Goal: Task Accomplishment & Management: Use online tool/utility

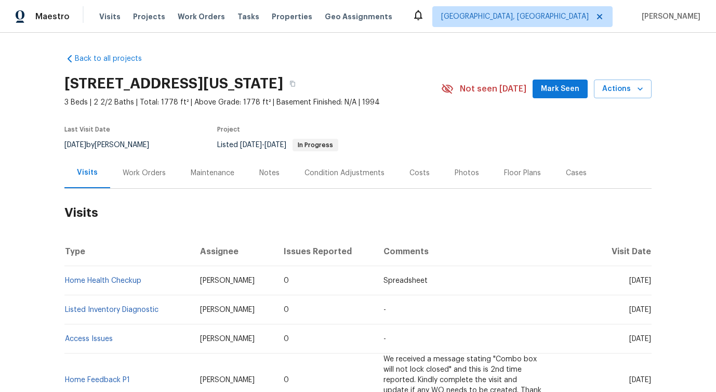
click at [139, 173] on div "Work Orders" at bounding box center [144, 173] width 43 height 10
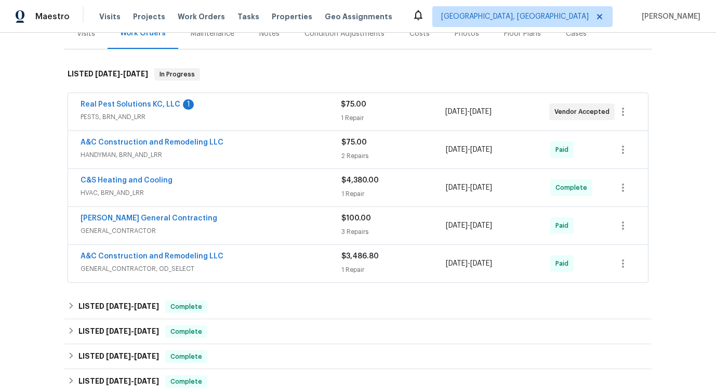
scroll to position [142, 0]
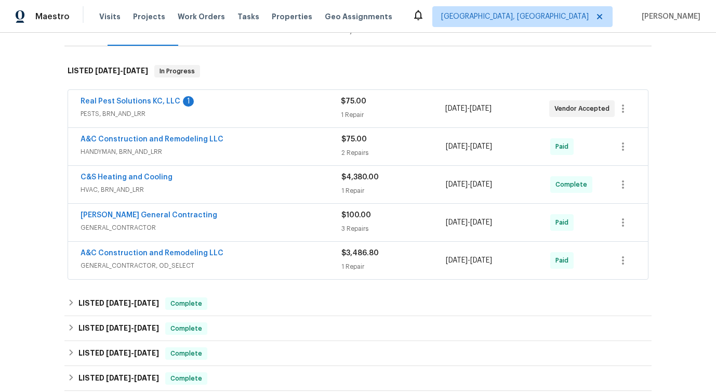
click at [276, 97] on div "Real Pest Solutions KC, LLC 1" at bounding box center [211, 102] width 260 height 12
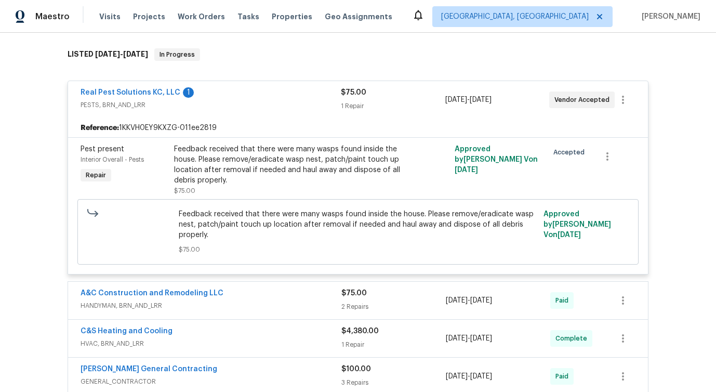
scroll to position [160, 0]
click at [274, 97] on div "Real Pest Solutions KC, LLC 1" at bounding box center [211, 92] width 260 height 12
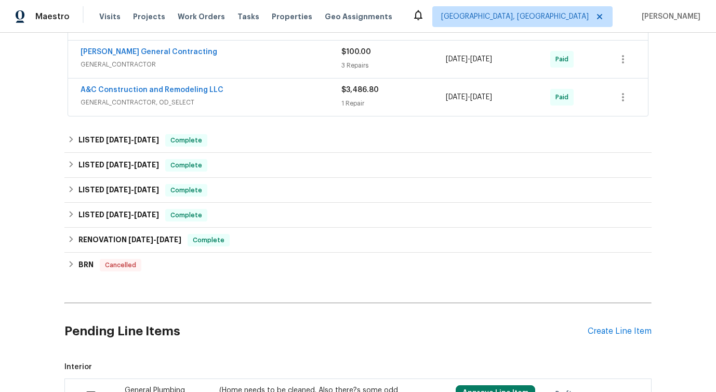
scroll to position [309, 0]
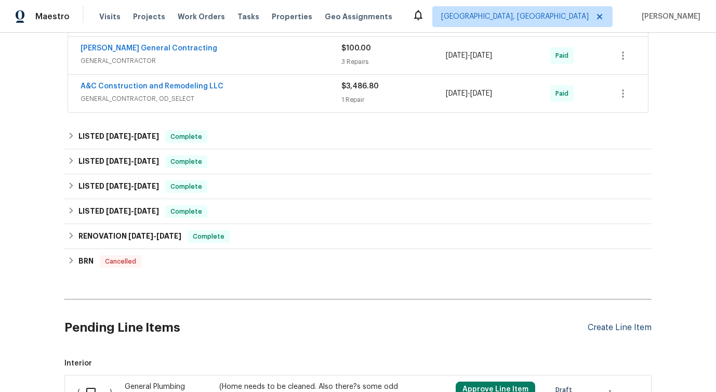
click at [597, 330] on div "Create Line Item" at bounding box center [619, 328] width 64 height 10
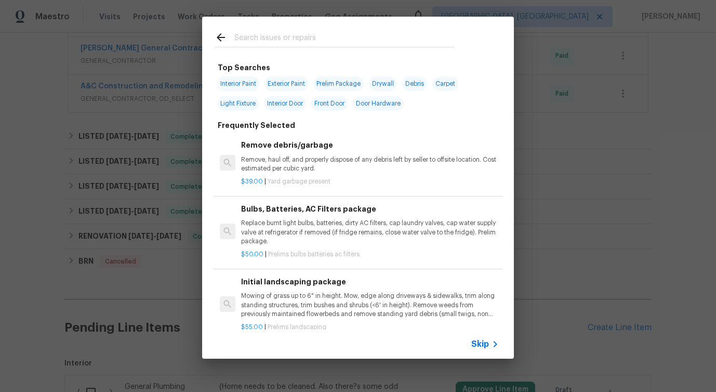
click at [478, 343] on span "Skip" at bounding box center [480, 344] width 18 height 10
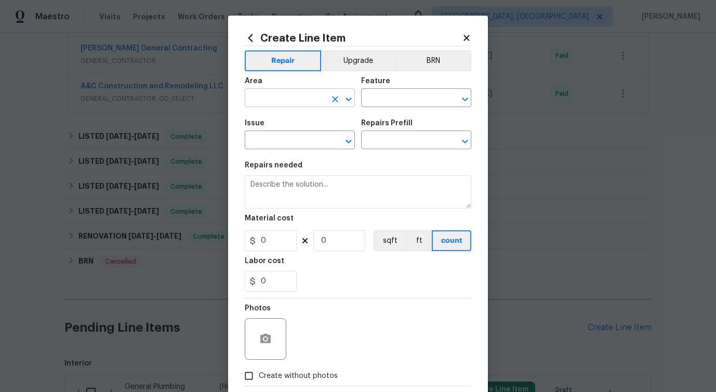
click at [277, 102] on input "text" at bounding box center [285, 99] width 81 height 16
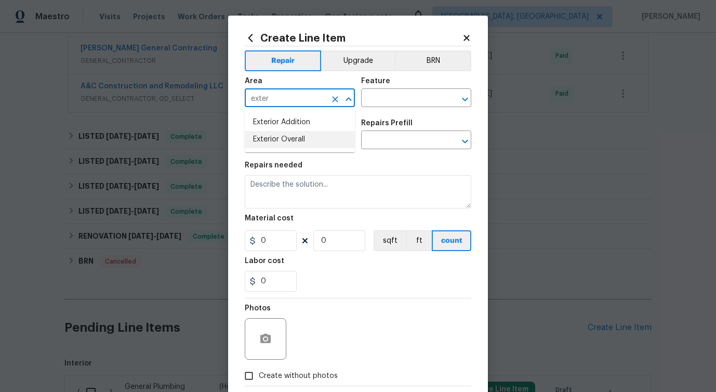
click at [263, 144] on li "Exterior Overall" at bounding box center [300, 139] width 110 height 17
type input "Exterior Overall"
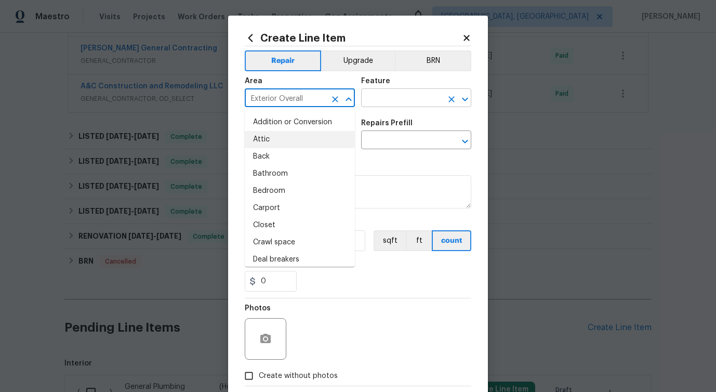
click at [428, 102] on input "text" at bounding box center [401, 99] width 81 height 16
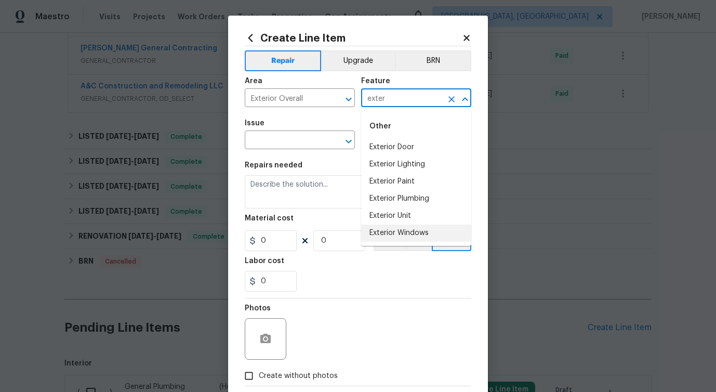
click at [398, 235] on li "Exterior Windows" at bounding box center [416, 232] width 110 height 17
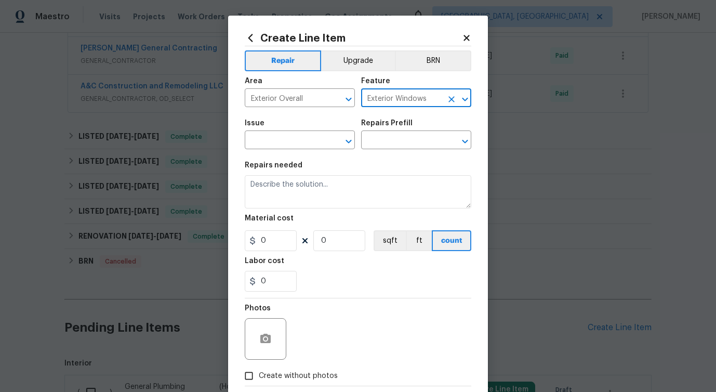
type input "Exterior Windows"
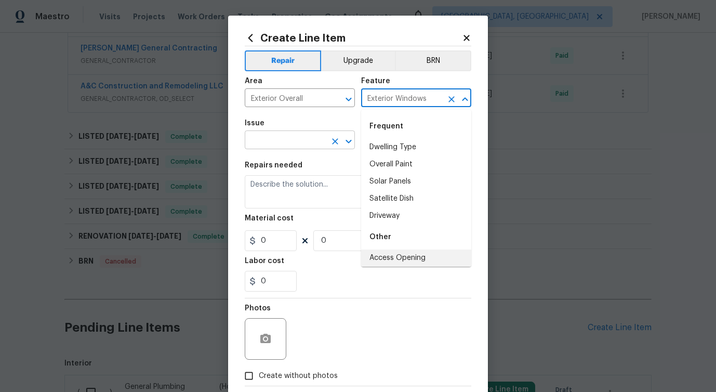
click at [319, 143] on input "text" at bounding box center [285, 141] width 81 height 16
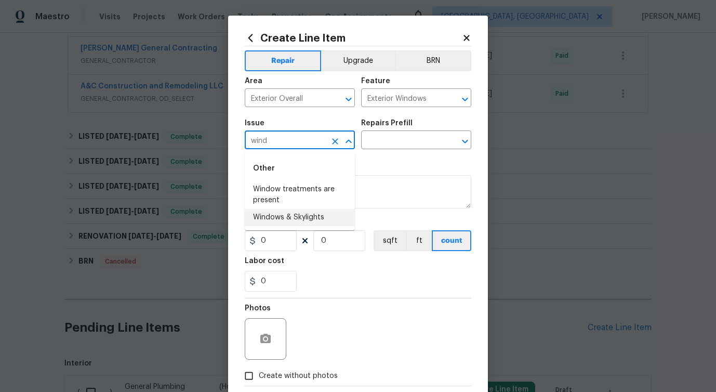
click at [316, 218] on li "Windows & Skylights" at bounding box center [300, 217] width 110 height 17
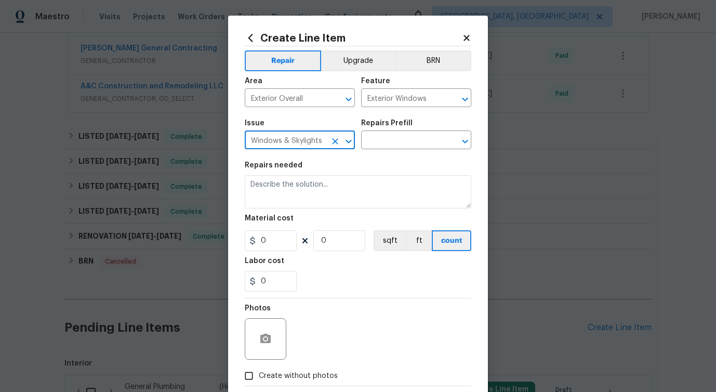
type input "Windows & Skylights"
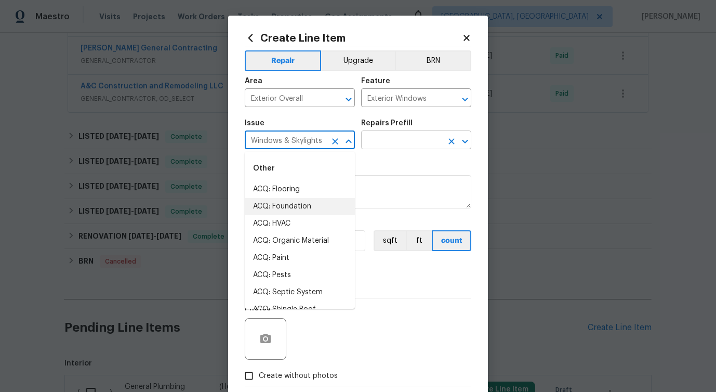
click at [419, 137] on input "text" at bounding box center [401, 141] width 81 height 16
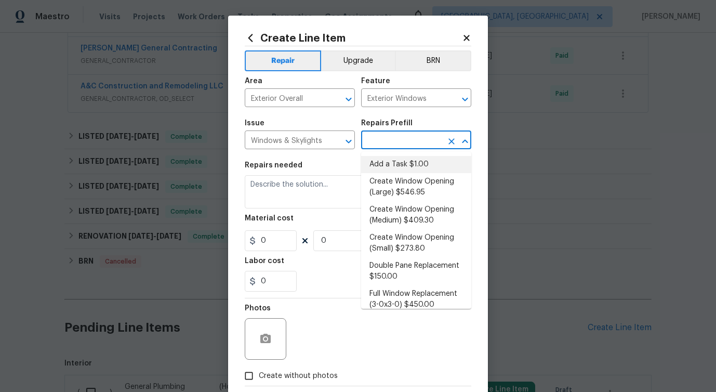
click at [391, 165] on li "Add a Task $1.00" at bounding box center [416, 164] width 110 height 17
type input "Add a Task $1.00"
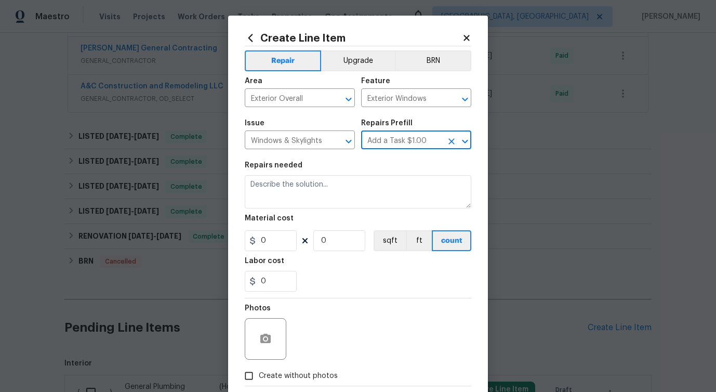
type textarea "HPM to detail"
type input "1"
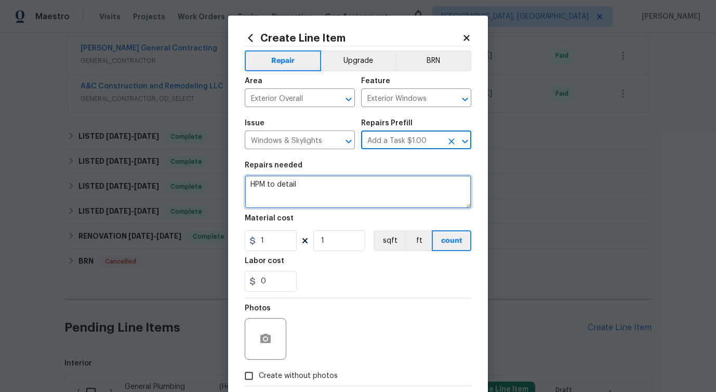
click at [276, 189] on textarea "HPM to detail" at bounding box center [358, 191] width 226 height 33
paste textarea "Remove, replace and reglaze the broken/damaged thermal double pane of glass wit…"
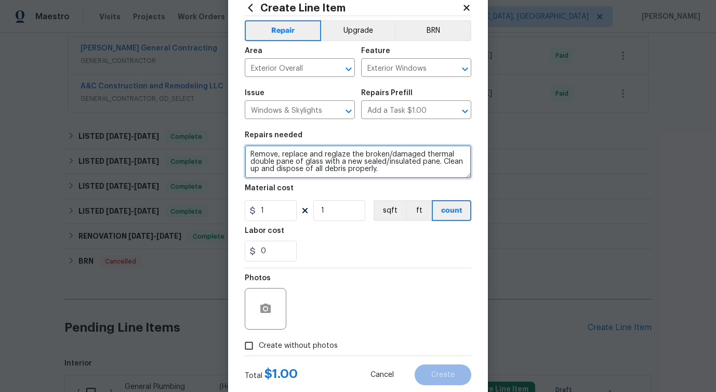
scroll to position [44, 0]
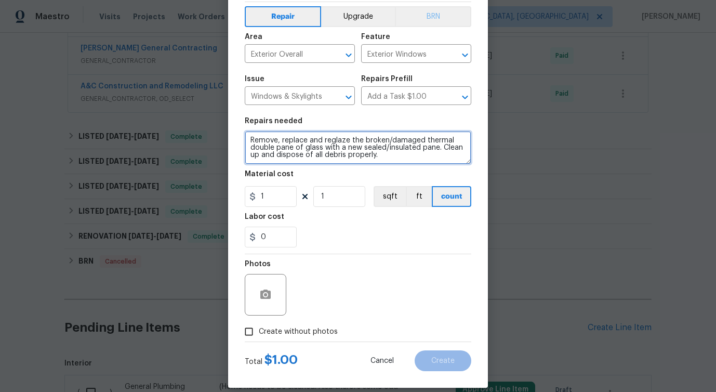
type textarea "Remove, replace and reglaze the broken/damaged thermal double pane of glass wit…"
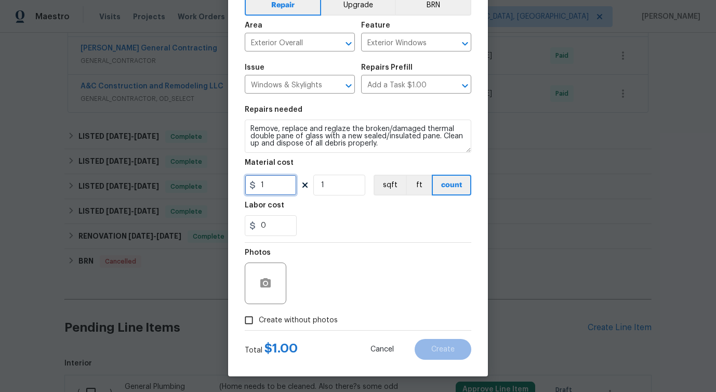
click at [269, 190] on input "1" at bounding box center [271, 185] width 52 height 21
type input "75"
click at [309, 261] on div "Photos" at bounding box center [358, 277] width 226 height 68
click at [297, 316] on span "Create without photos" at bounding box center [298, 320] width 79 height 11
click at [259, 316] on input "Create without photos" at bounding box center [249, 320] width 20 height 20
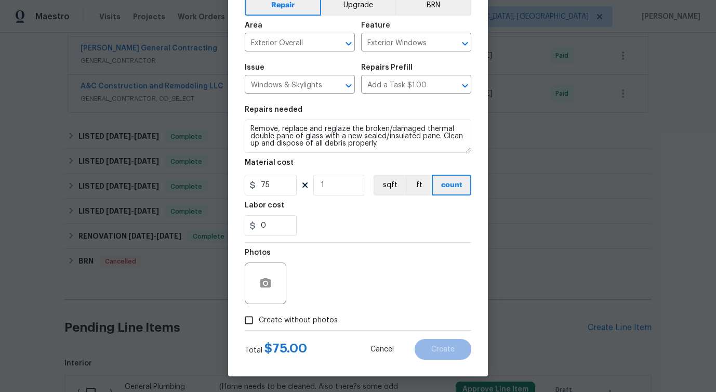
checkbox input "true"
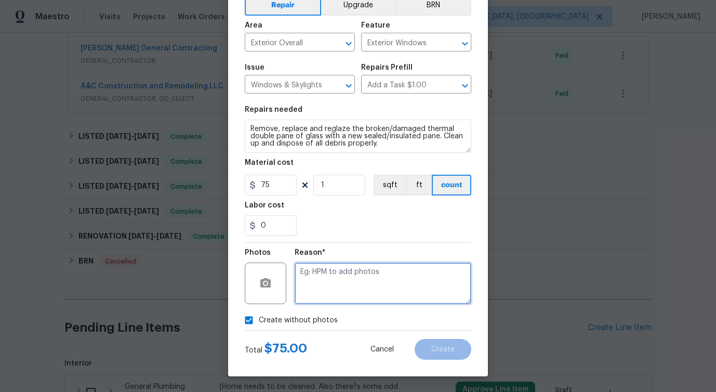
click at [359, 290] on textarea at bounding box center [383, 283] width 177 height 42
type textarea "verbiage updated"
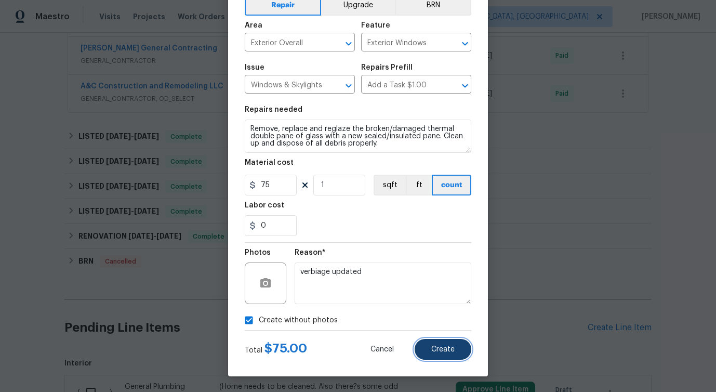
click at [440, 354] on button "Create" at bounding box center [443, 349] width 57 height 21
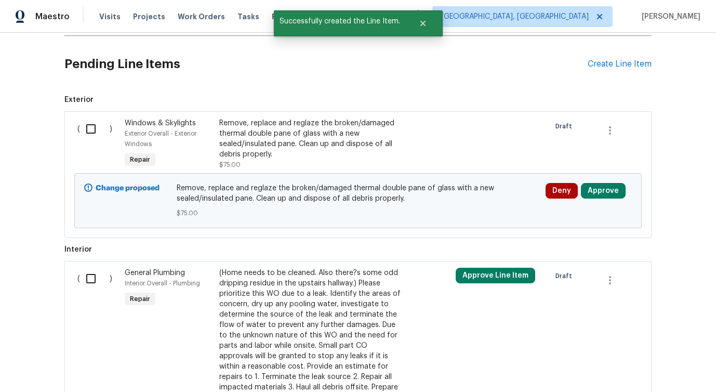
scroll to position [570, 0]
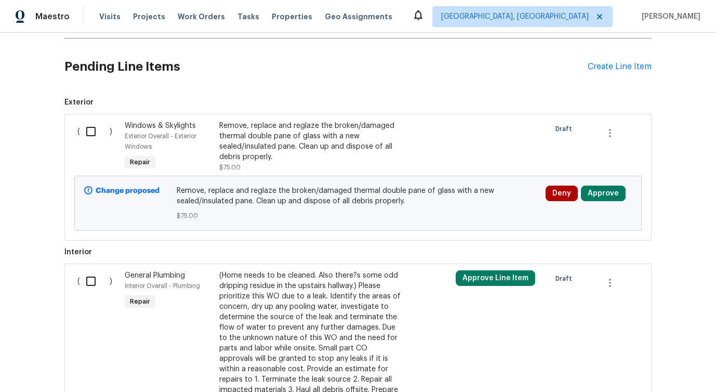
click at [90, 131] on input "checkbox" at bounding box center [95, 132] width 30 height 22
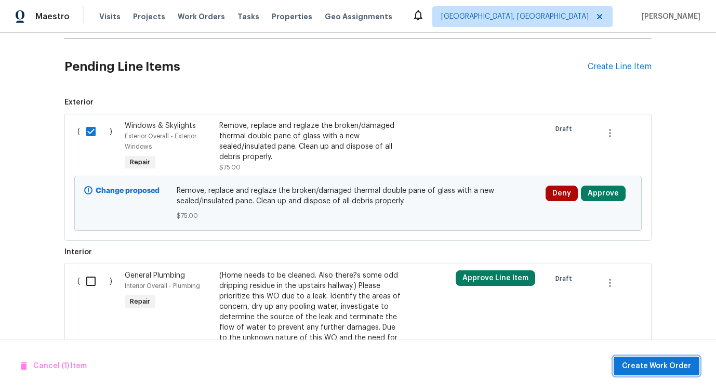
click at [670, 367] on span "Create Work Order" at bounding box center [656, 365] width 69 height 13
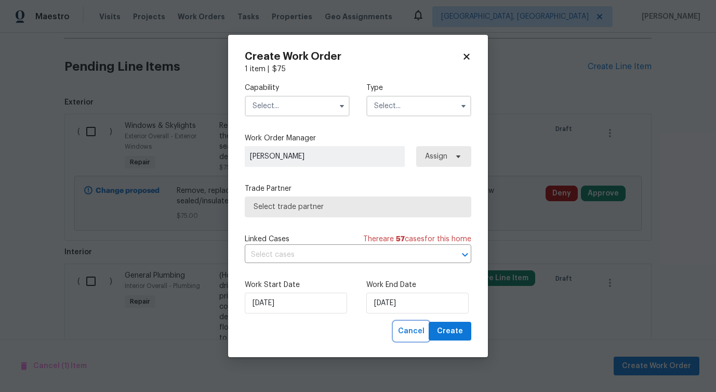
click at [407, 330] on span "Cancel" at bounding box center [411, 331] width 26 height 13
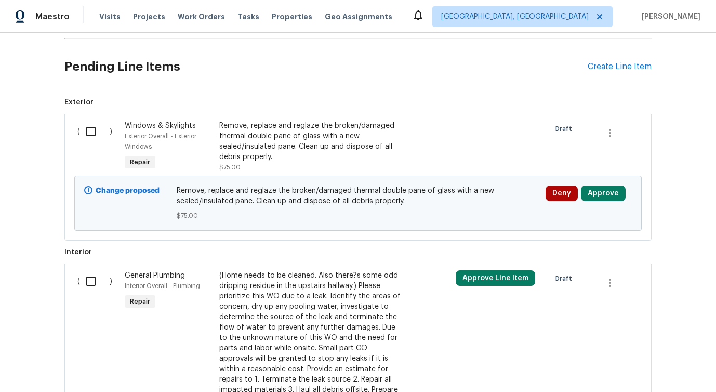
click at [85, 133] on input "checkbox" at bounding box center [95, 132] width 30 height 22
checkbox input "true"
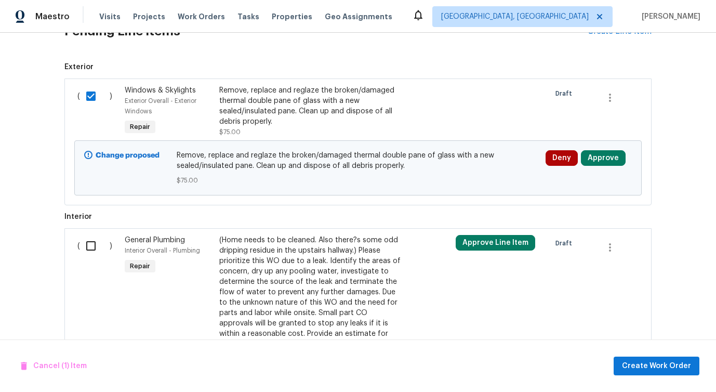
scroll to position [652, 0]
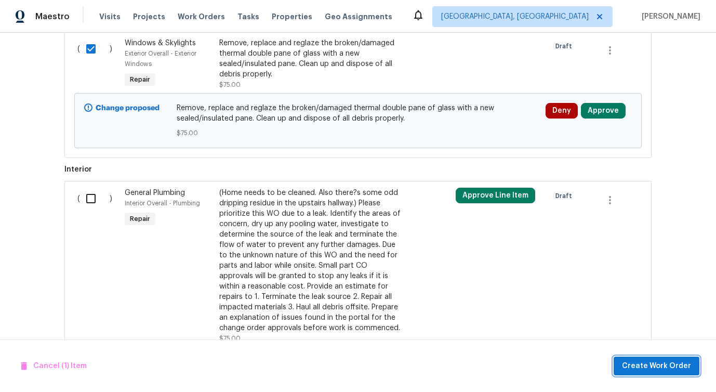
click at [643, 371] on span "Create Work Order" at bounding box center [656, 365] width 69 height 13
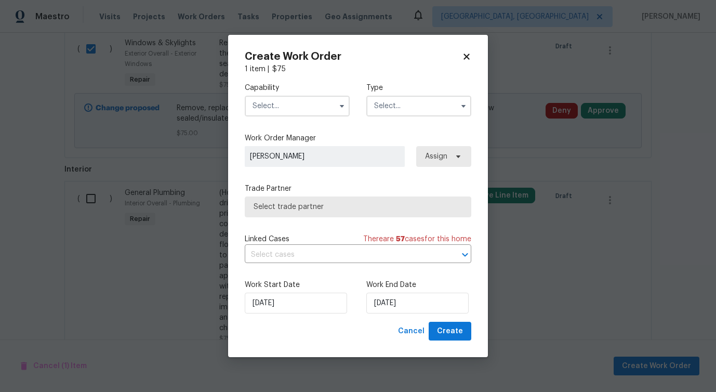
click at [302, 97] on input "text" at bounding box center [297, 106] width 105 height 21
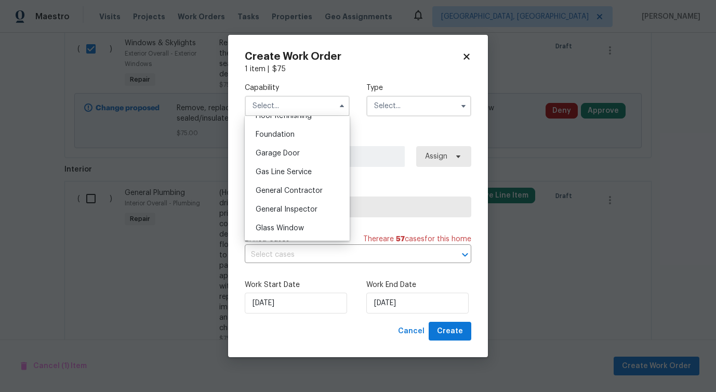
scroll to position [450, 0]
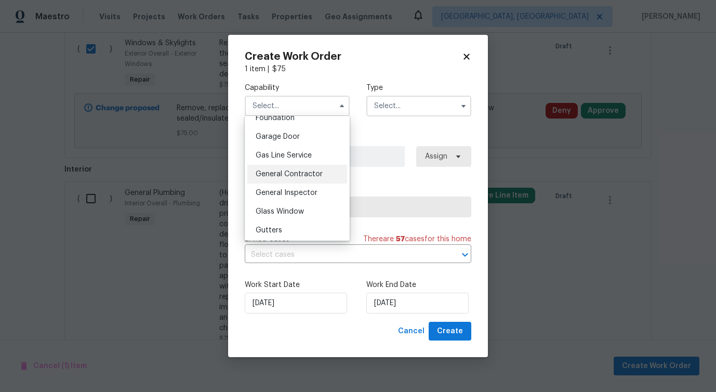
click at [309, 170] on span "General Contractor" at bounding box center [289, 173] width 67 height 7
type input "General Contractor"
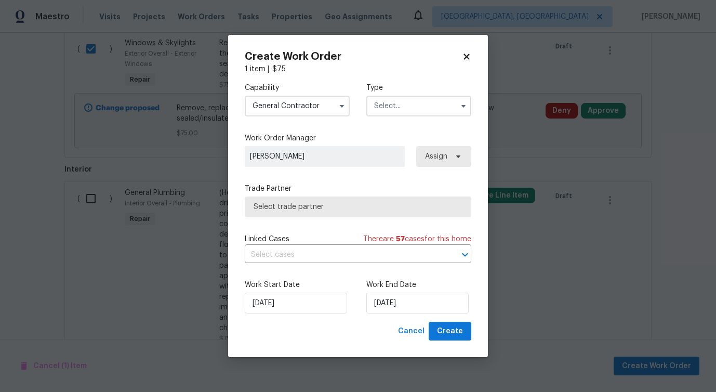
click at [397, 105] on input "text" at bounding box center [418, 106] width 105 height 21
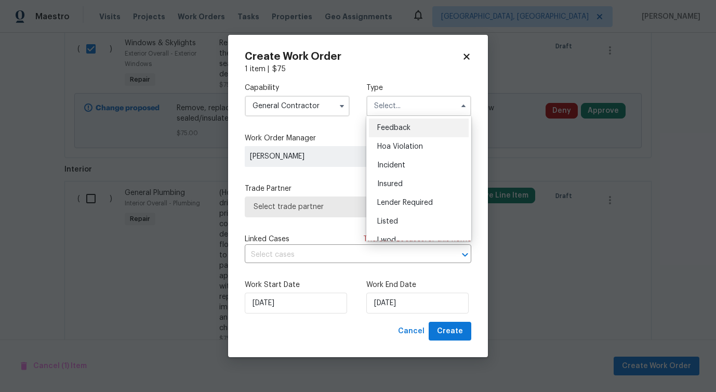
click at [394, 119] on div "Feedback" at bounding box center [419, 127] width 100 height 19
type input "Feedback"
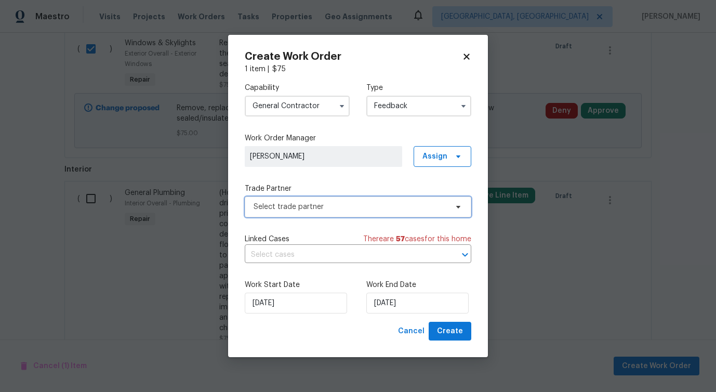
click at [313, 205] on span "Select trade partner" at bounding box center [350, 207] width 194 height 10
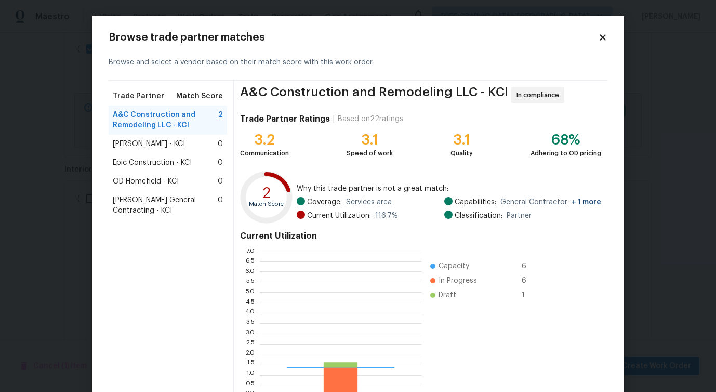
scroll to position [145, 162]
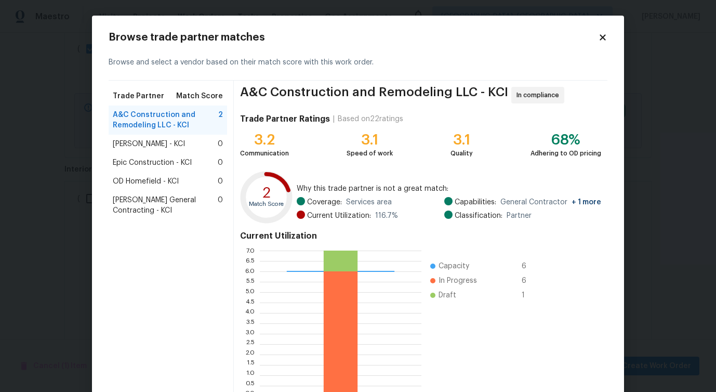
click at [157, 146] on span "[PERSON_NAME] - KCI" at bounding box center [149, 144] width 72 height 10
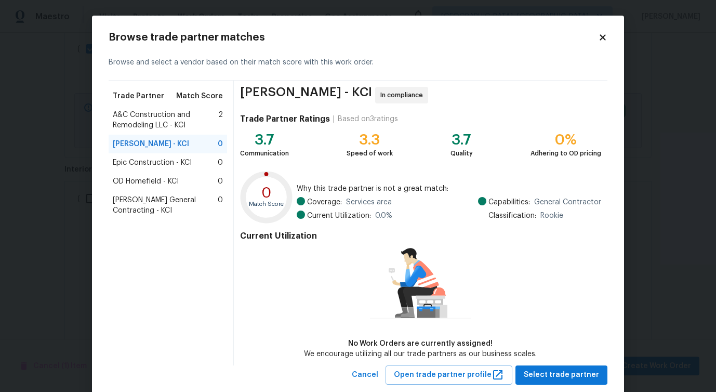
click at [152, 172] on div "OD Homefield - KCI 0" at bounding box center [168, 181] width 118 height 19
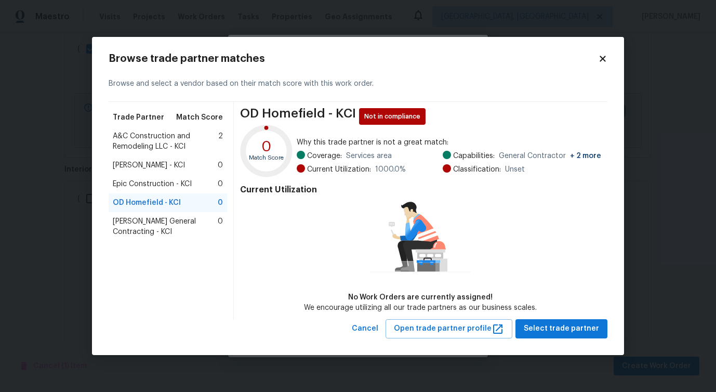
click at [152, 179] on span "Epic Construction - KCI" at bounding box center [152, 184] width 79 height 10
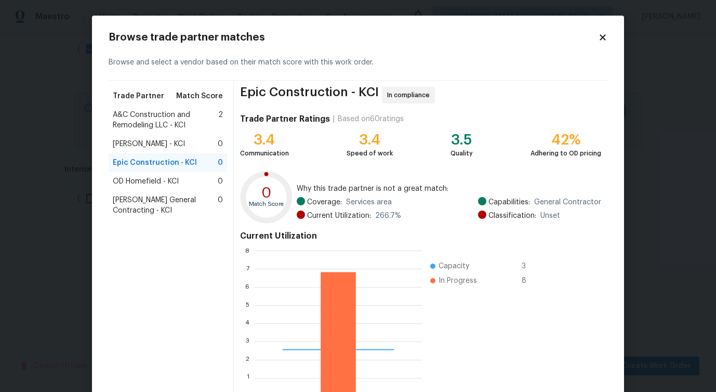
scroll to position [66, 0]
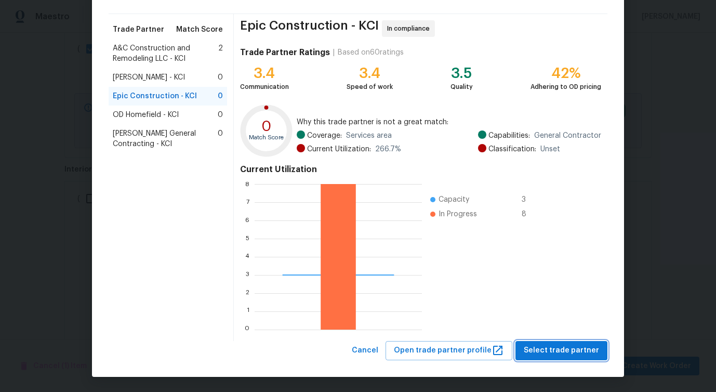
click at [544, 357] on button "Select trade partner" at bounding box center [561, 350] width 92 height 19
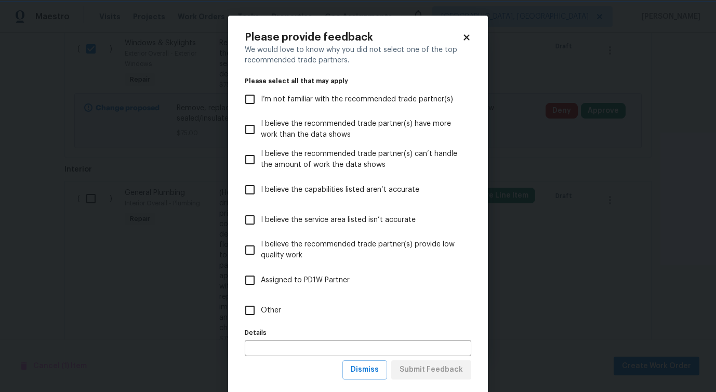
scroll to position [0, 0]
click at [244, 310] on input "Other" at bounding box center [250, 310] width 22 height 22
checkbox input "true"
click at [372, 373] on span "Dismiss" at bounding box center [365, 369] width 28 height 13
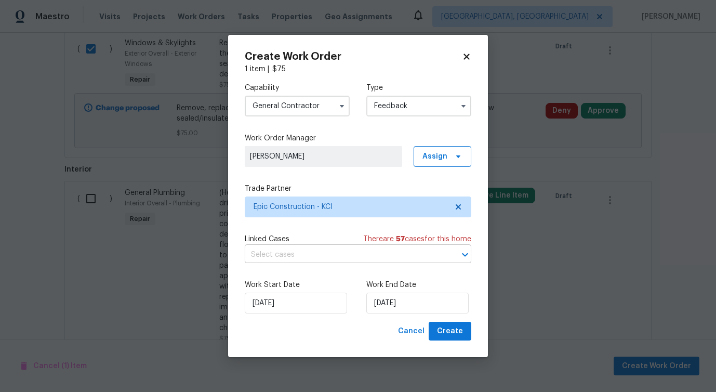
click at [285, 252] on input "text" at bounding box center [343, 255] width 197 height 16
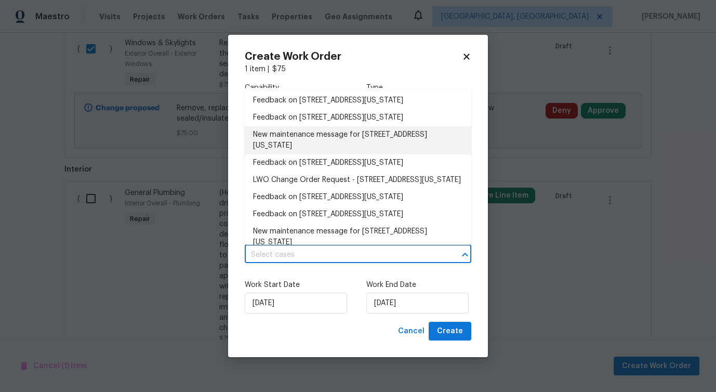
click at [293, 141] on li "New maintenance message for [STREET_ADDRESS][US_STATE]" at bounding box center [358, 140] width 226 height 28
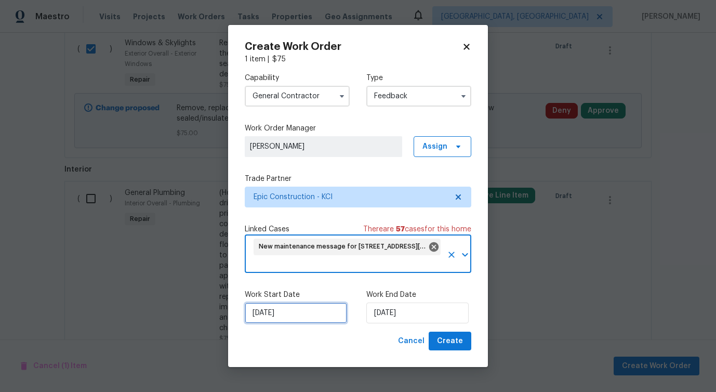
click at [288, 310] on input "[DATE]" at bounding box center [296, 312] width 102 height 21
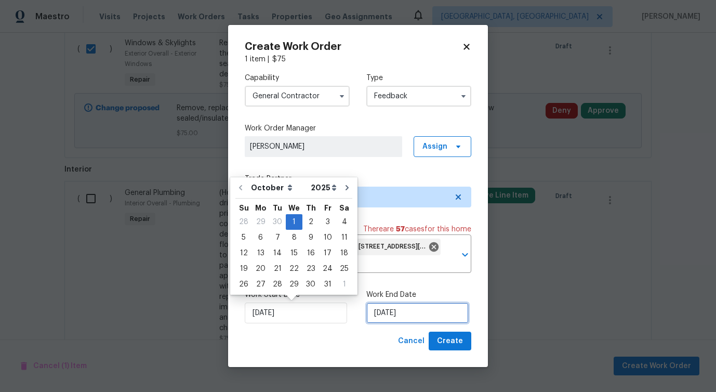
click at [408, 306] on input "[DATE]" at bounding box center [417, 312] width 102 height 21
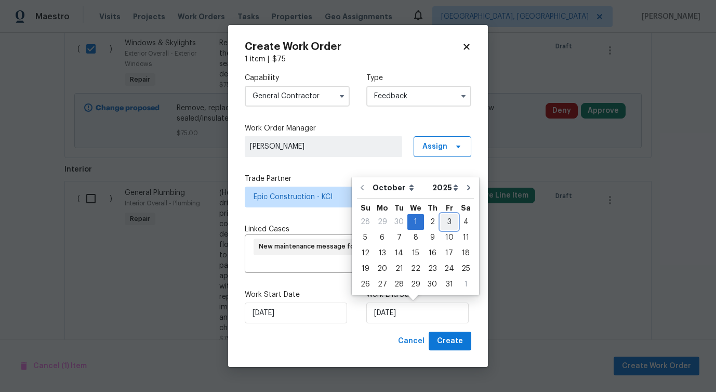
click at [442, 223] on div "3" at bounding box center [448, 222] width 17 height 15
type input "[DATE]"
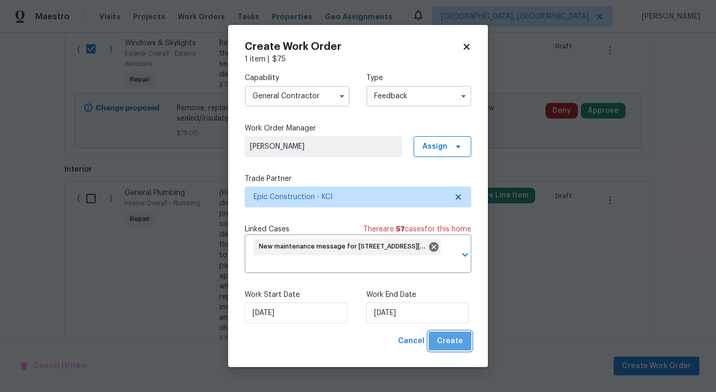
click at [450, 343] on span "Create" at bounding box center [450, 341] width 26 height 13
checkbox input "false"
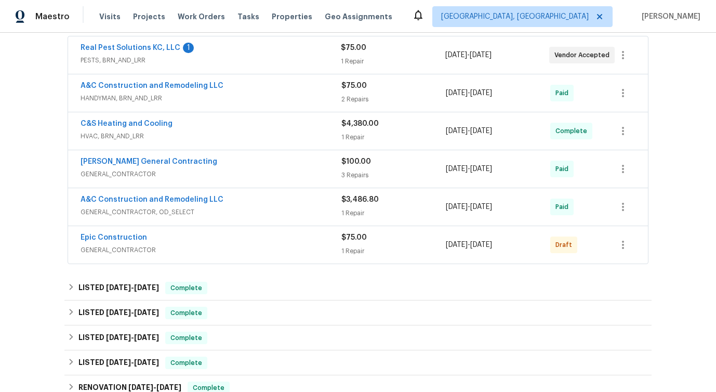
scroll to position [254, 0]
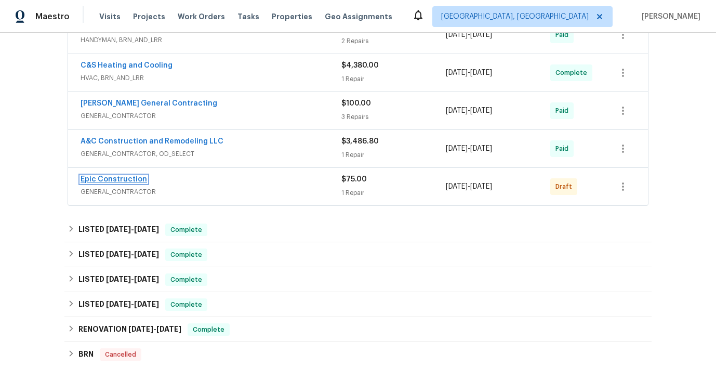
click at [101, 182] on link "Epic Construction" at bounding box center [114, 179] width 66 height 7
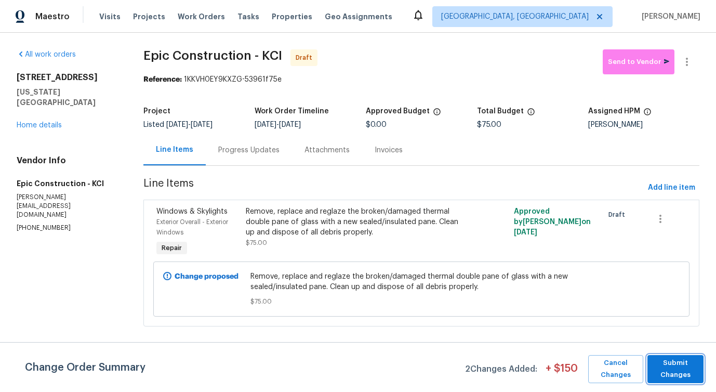
click at [681, 367] on span "Submit Changes" at bounding box center [675, 369] width 46 height 24
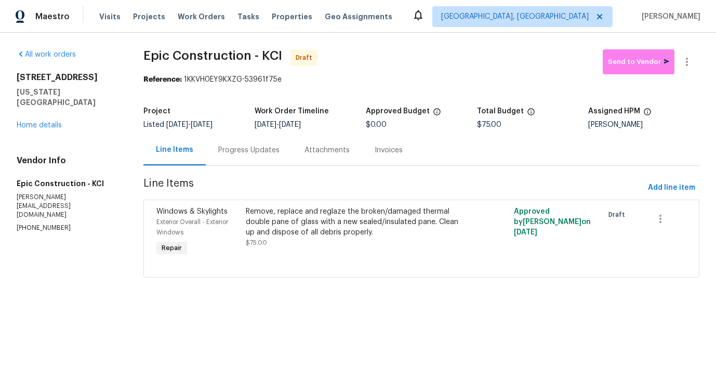
click at [262, 150] on div "Progress Updates" at bounding box center [248, 150] width 61 height 10
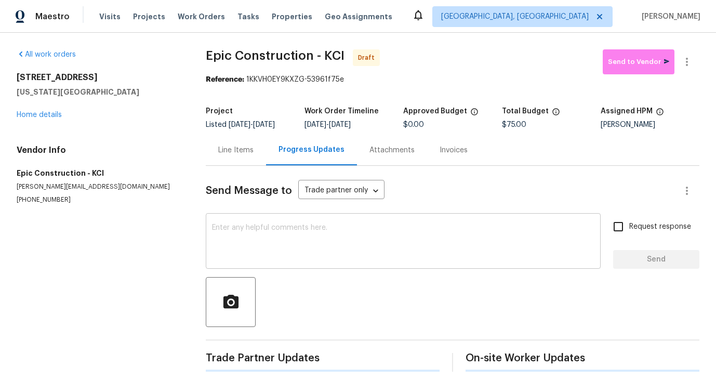
click at [272, 251] on textarea at bounding box center [403, 242] width 382 height 36
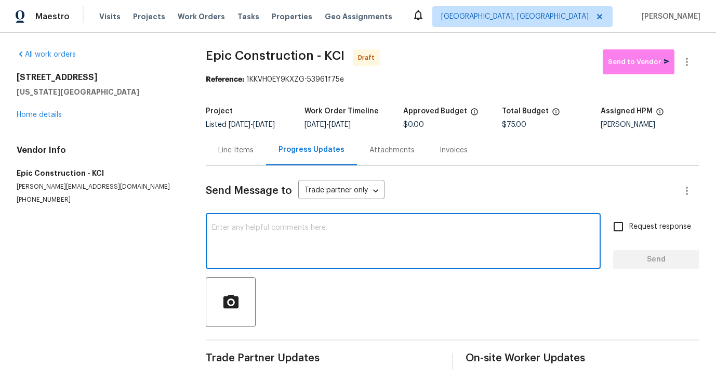
click at [347, 238] on textarea at bounding box center [403, 242] width 382 height 36
paste textarea "Hi this is Pavithra with Opendoor. I’m confirming you received the WO for the p…"
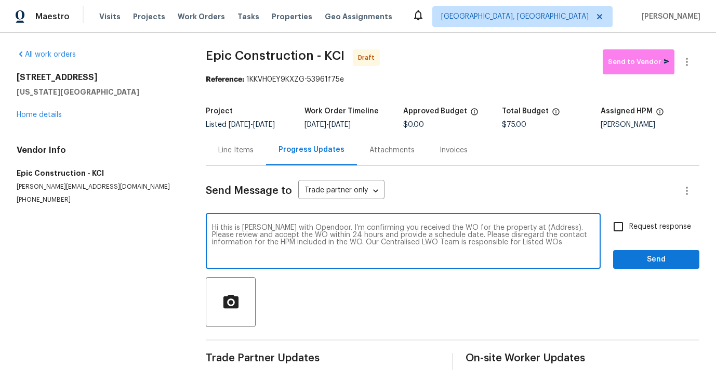
click at [525, 226] on textarea "Hi this is Pavithra with Opendoor. I’m confirming you received the WO for the p…" at bounding box center [403, 242] width 382 height 36
paste textarea "[STREET_ADDRESS][US_STATE]"
type textarea "Hi this is Pavithra with Opendoor. I’m confirming you received the WO for the p…"
click at [616, 236] on input "Request response" at bounding box center [618, 227] width 22 height 22
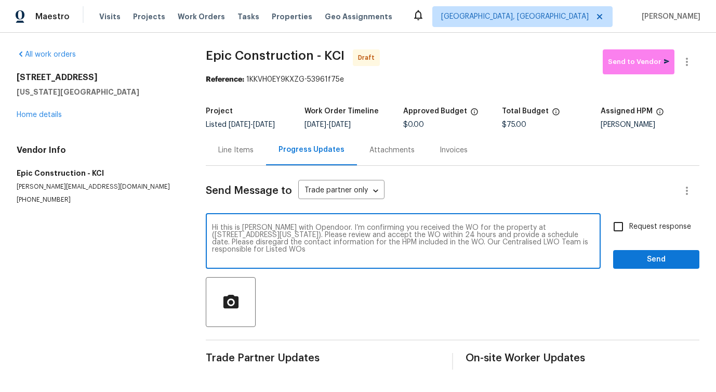
checkbox input "true"
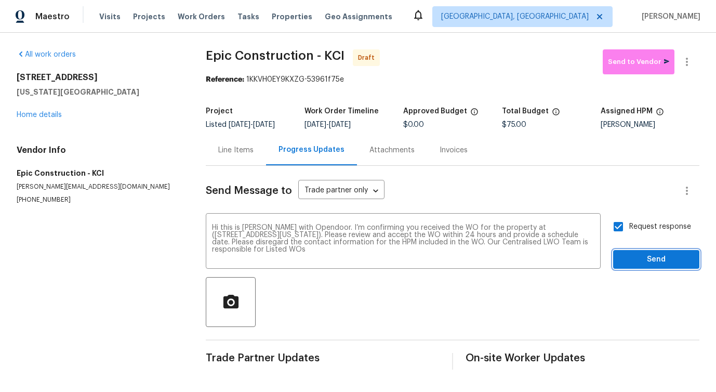
click at [626, 266] on button "Send" at bounding box center [656, 259] width 86 height 19
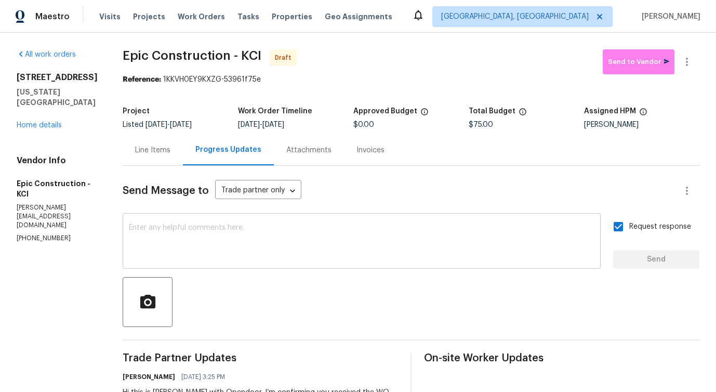
click at [308, 263] on div "x ​" at bounding box center [362, 242] width 478 height 53
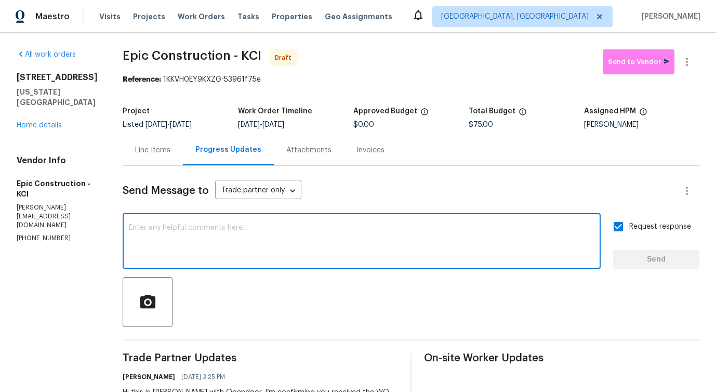
paste textarea "Attention All Work Orders must include before-photos (both close-up and wide-an…"
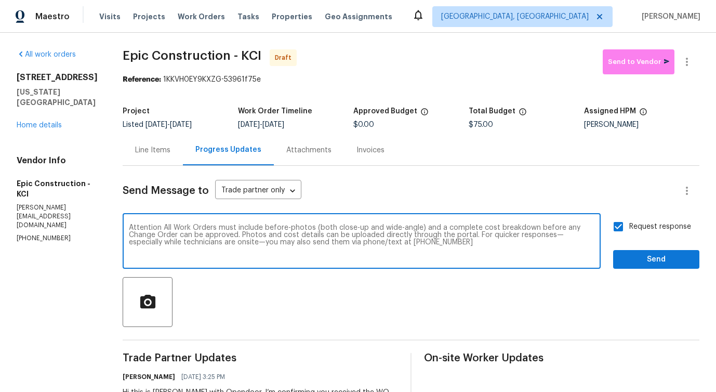
type textarea "Attention All Work Orders must include before-photos (both close-up and wide-an…"
click at [631, 258] on span "Send" at bounding box center [656, 259] width 70 height 13
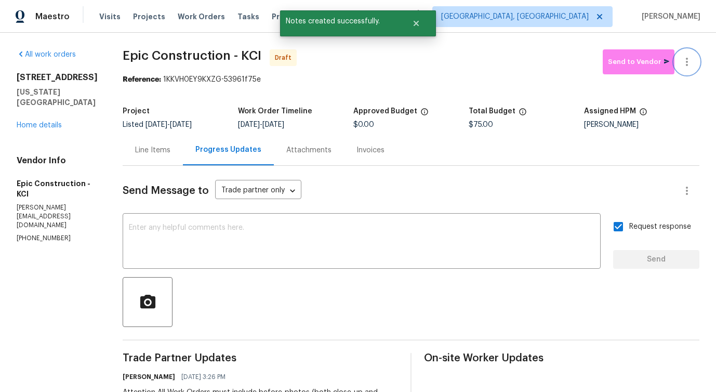
click at [684, 62] on icon "button" at bounding box center [686, 62] width 12 height 12
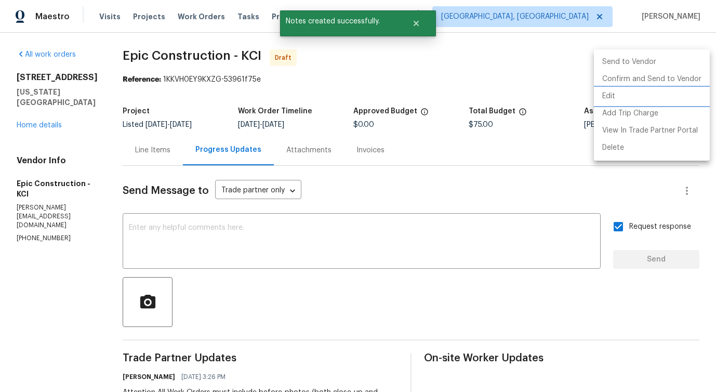
click at [621, 88] on li "Edit" at bounding box center [652, 96] width 116 height 17
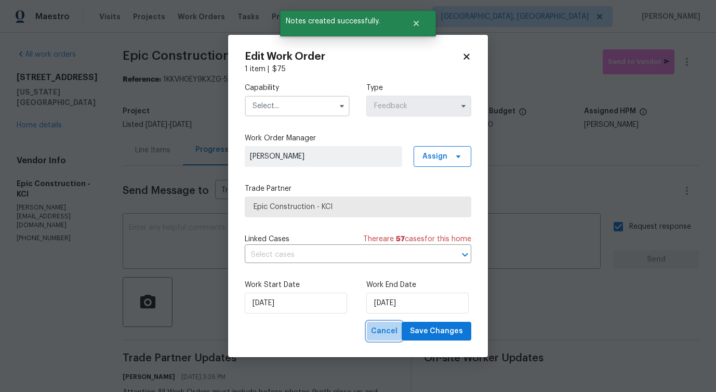
click at [390, 333] on span "Cancel" at bounding box center [384, 331] width 26 height 13
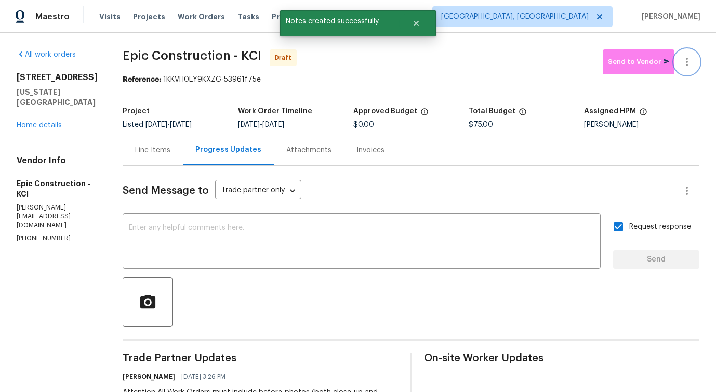
click at [684, 58] on icon "button" at bounding box center [686, 62] width 12 height 12
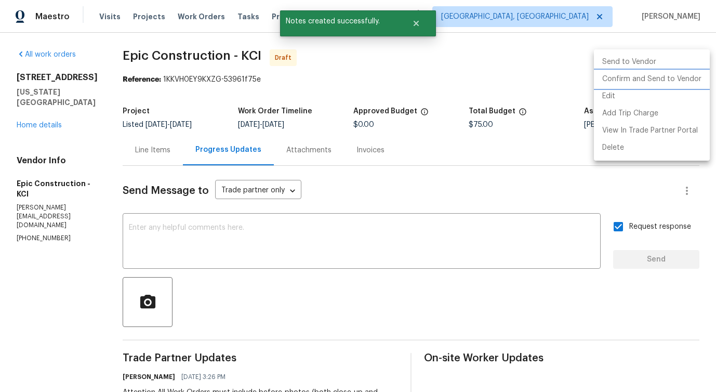
click at [606, 81] on li "Confirm and Send to Vendor" at bounding box center [652, 79] width 116 height 17
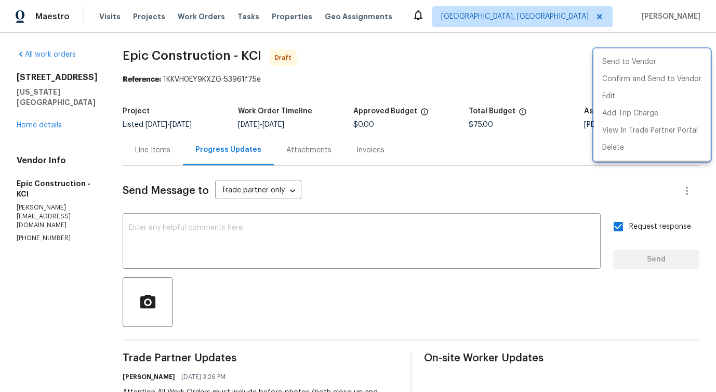
click at [327, 241] on div at bounding box center [358, 196] width 716 height 392
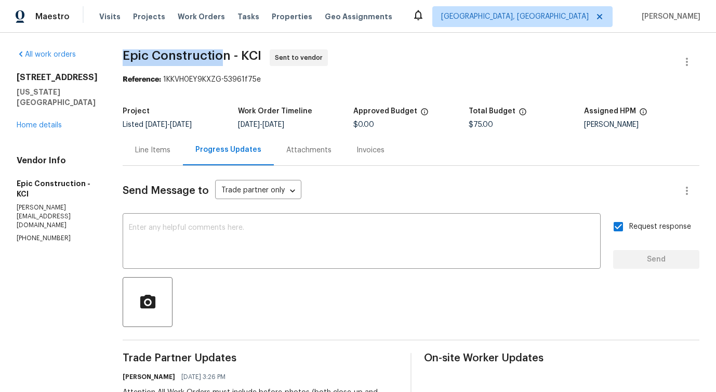
drag, startPoint x: 113, startPoint y: 51, endPoint x: 215, endPoint y: 59, distance: 102.1
click at [215, 59] on span "Epic Construction - KCI" at bounding box center [192, 55] width 139 height 12
click at [185, 55] on span "Epic Construction - KCI" at bounding box center [192, 55] width 139 height 12
drag, startPoint x: 114, startPoint y: 54, endPoint x: 217, endPoint y: 56, distance: 102.9
click at [217, 56] on span "Epic Construction - KCI" at bounding box center [192, 55] width 139 height 12
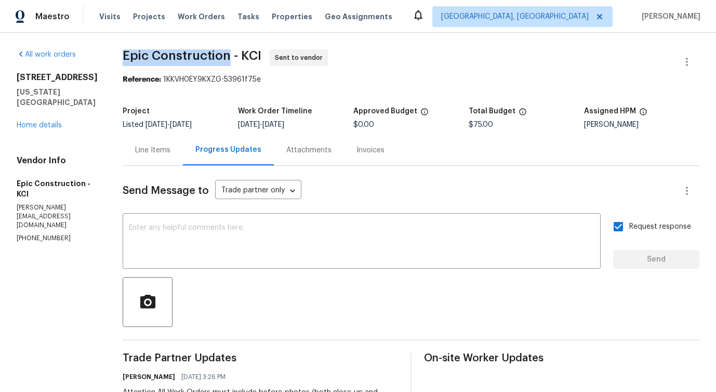
copy span "Epic Construction"
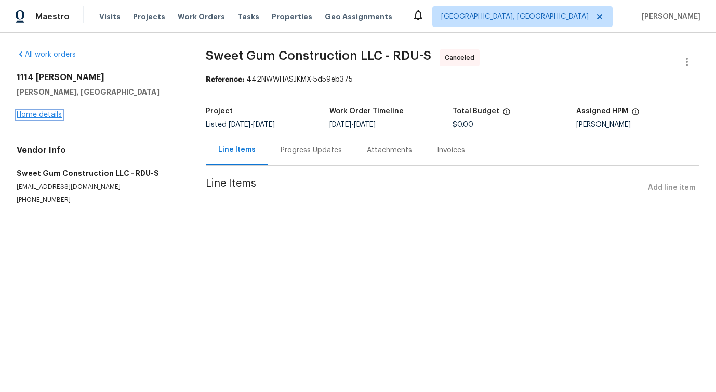
click at [48, 117] on link "Home details" at bounding box center [39, 114] width 45 height 7
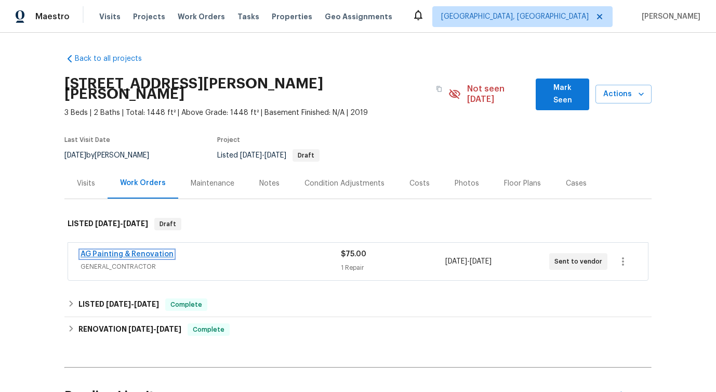
click at [97, 250] on link "AG Painting & Renovation" at bounding box center [127, 253] width 93 height 7
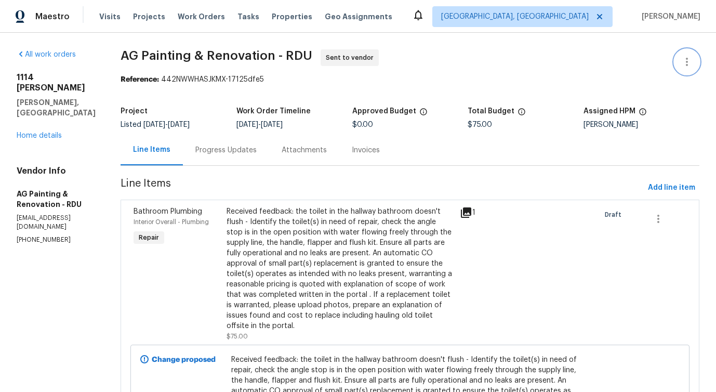
click at [689, 62] on icon "button" at bounding box center [686, 62] width 12 height 12
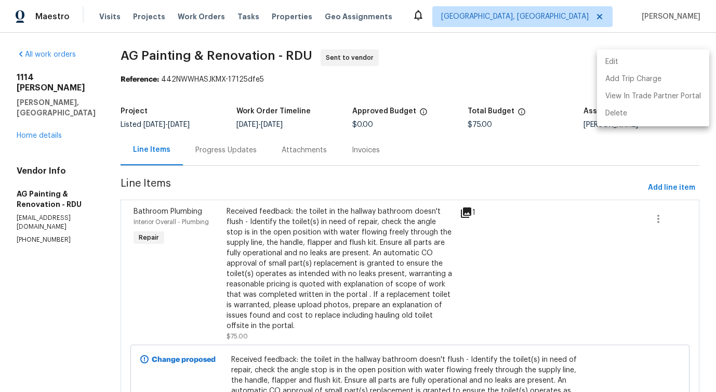
click at [650, 62] on li "Edit" at bounding box center [653, 62] width 112 height 17
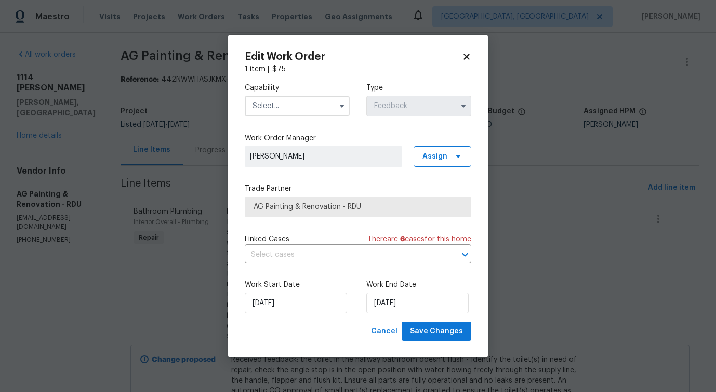
click at [314, 106] on input "text" at bounding box center [297, 106] width 105 height 21
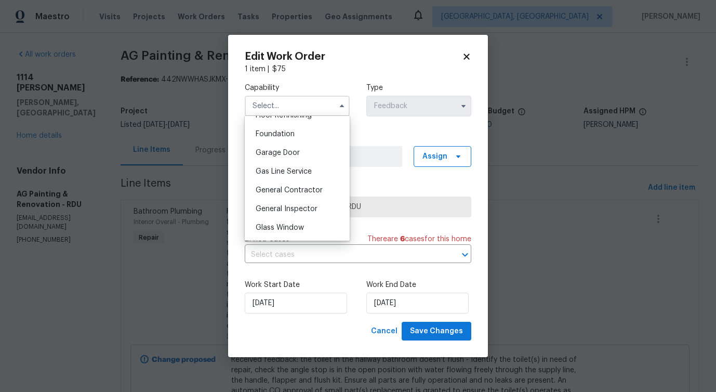
scroll to position [439, 0]
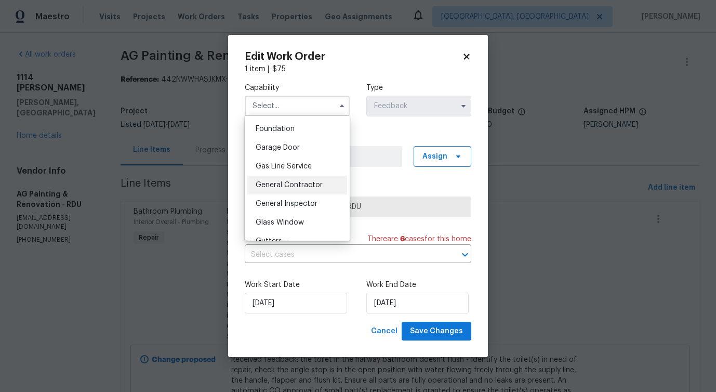
click at [300, 185] on span "General Contractor" at bounding box center [289, 184] width 67 height 7
type input "General Contractor"
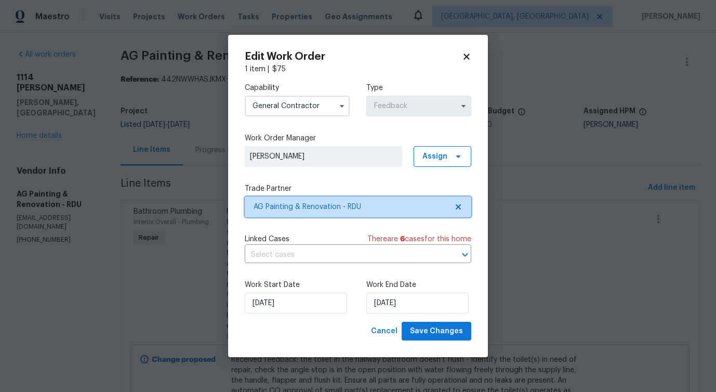
click at [323, 207] on span "AG Painting & Renovation - RDU" at bounding box center [350, 207] width 194 height 10
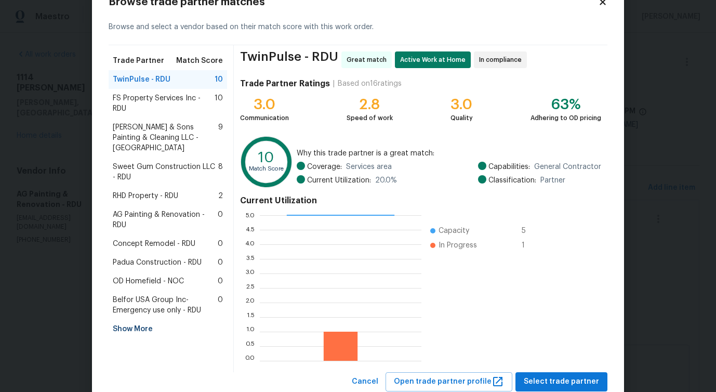
scroll to position [66, 0]
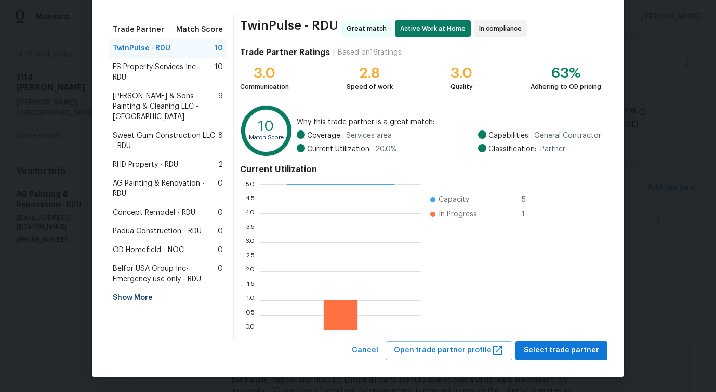
click at [159, 75] on span "FS Property Services Inc - RDU" at bounding box center [164, 72] width 102 height 21
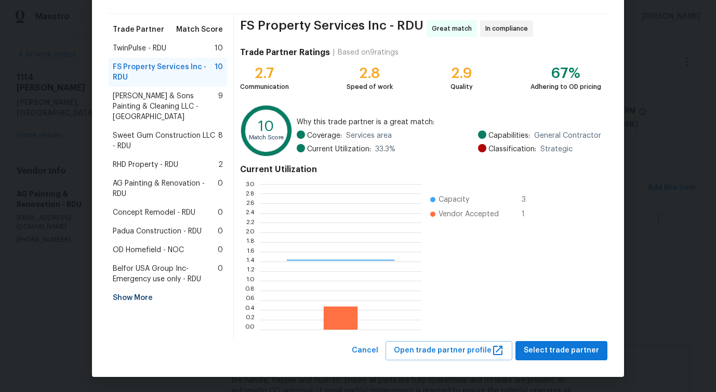
scroll to position [145, 162]
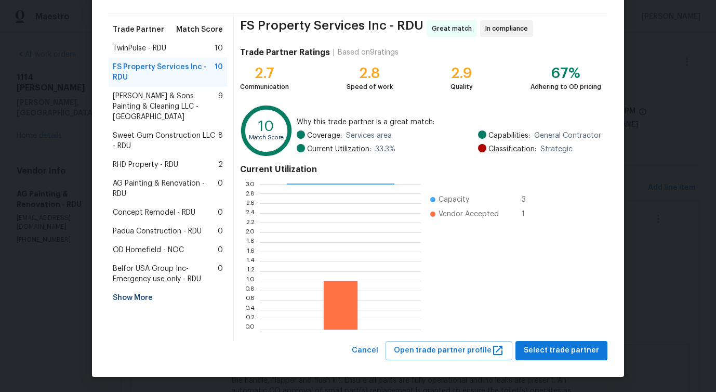
click at [156, 130] on span "Sweet Gum Construction LLC - RDU" at bounding box center [165, 140] width 105 height 21
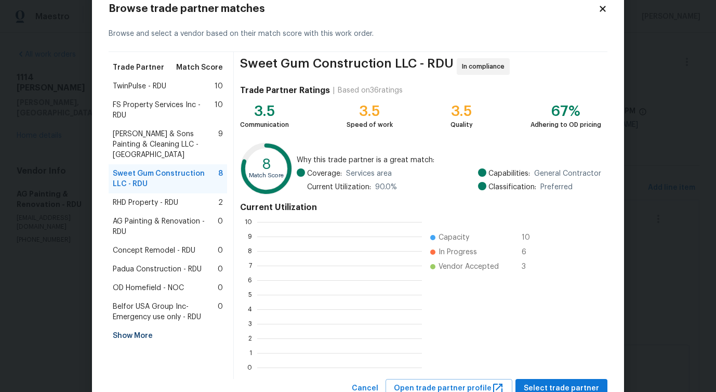
scroll to position [145, 165]
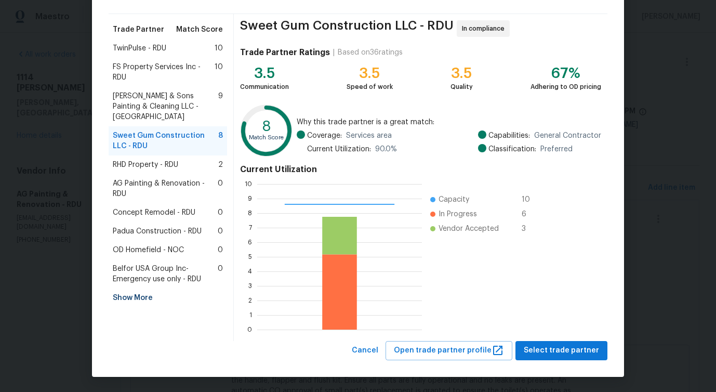
click at [151, 110] on span "Hodge & Sons Painting & Cleaning LLC - RDU" at bounding box center [165, 106] width 105 height 31
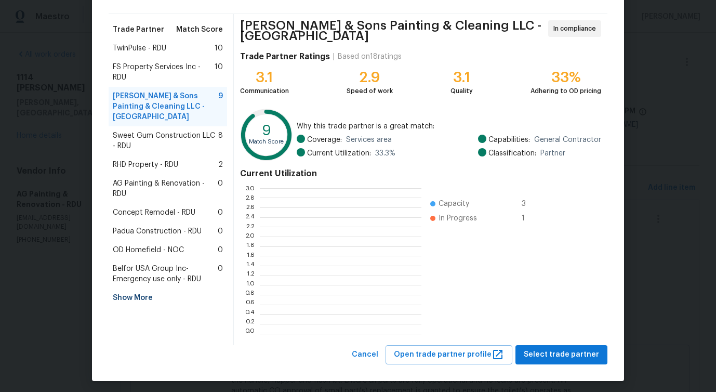
scroll to position [145, 162]
click at [150, 159] on div "RHD Property - RDU 2" at bounding box center [168, 164] width 118 height 19
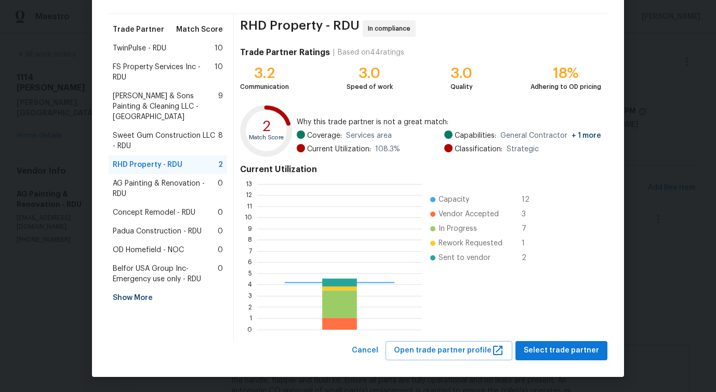
scroll to position [145, 165]
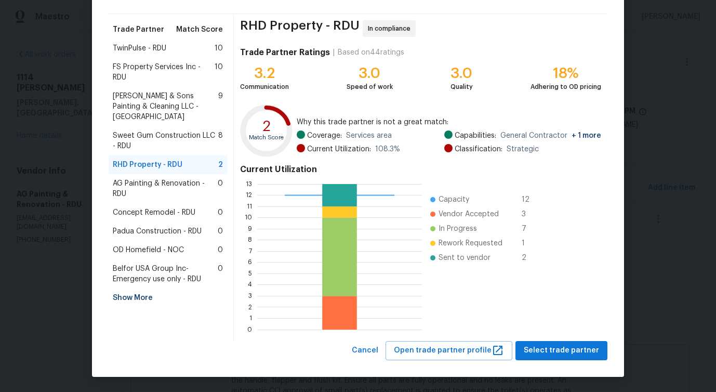
click at [149, 178] on span "AG Painting & Renovation - RDU" at bounding box center [165, 188] width 105 height 21
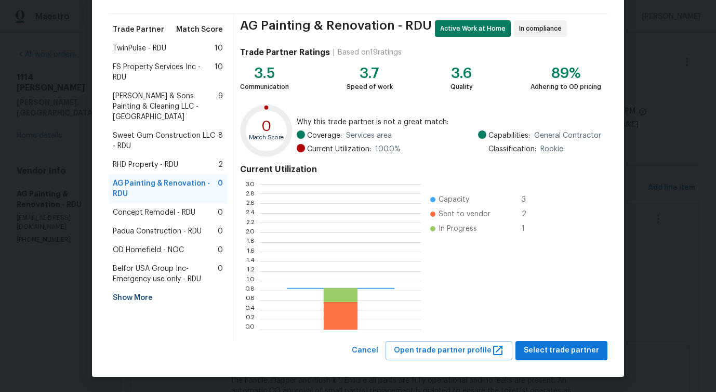
scroll to position [145, 162]
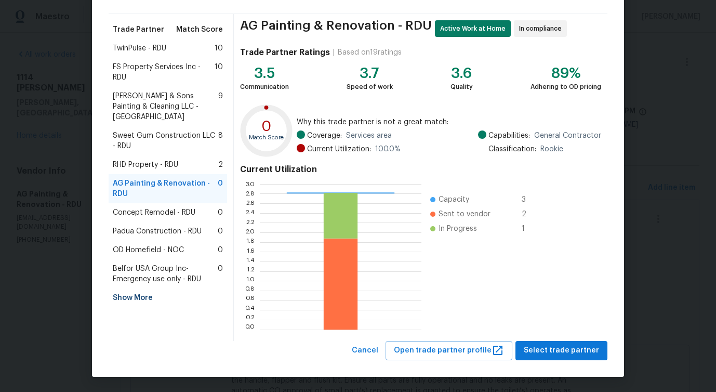
click at [150, 207] on span "Concept Remodel - RDU" at bounding box center [154, 212] width 83 height 10
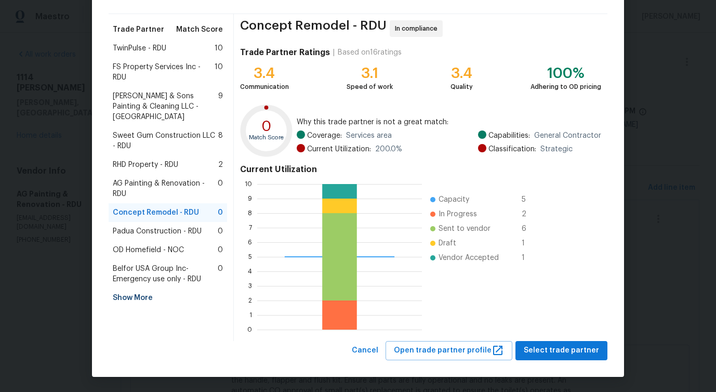
scroll to position [0, 0]
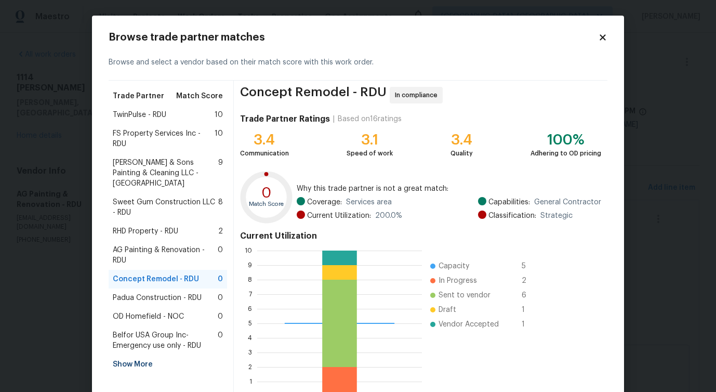
click at [151, 139] on span "FS Property Services Inc - RDU" at bounding box center [164, 138] width 102 height 21
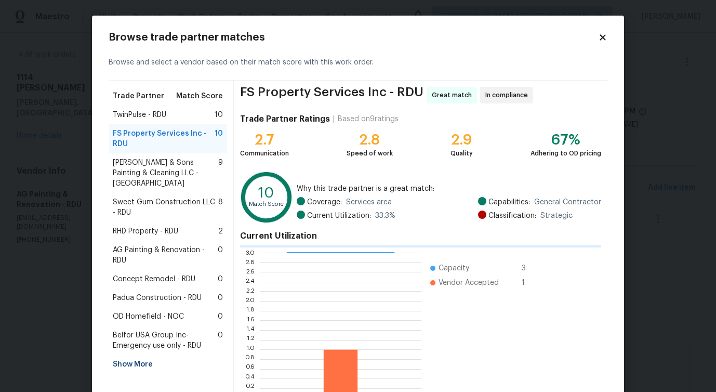
scroll to position [1, 1]
click at [158, 119] on span "TwinPulse - RDU" at bounding box center [140, 115] width 54 height 10
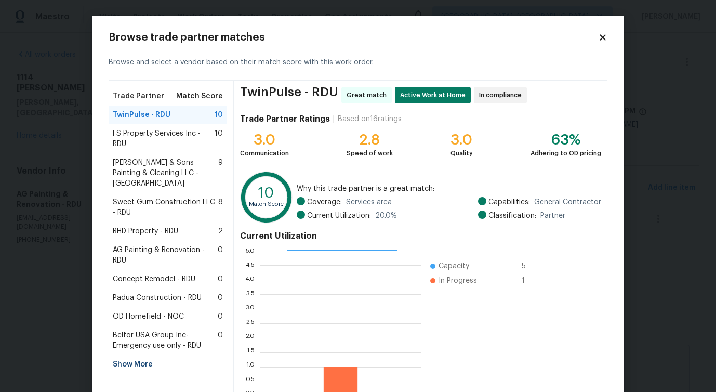
scroll to position [0, 0]
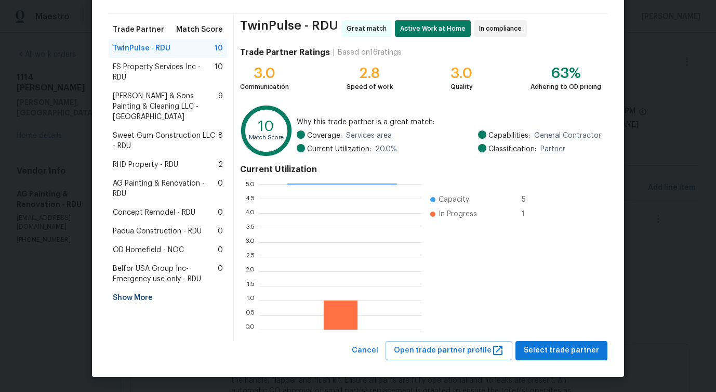
click at [178, 159] on span "RHD Property - RDU" at bounding box center [145, 164] width 65 height 10
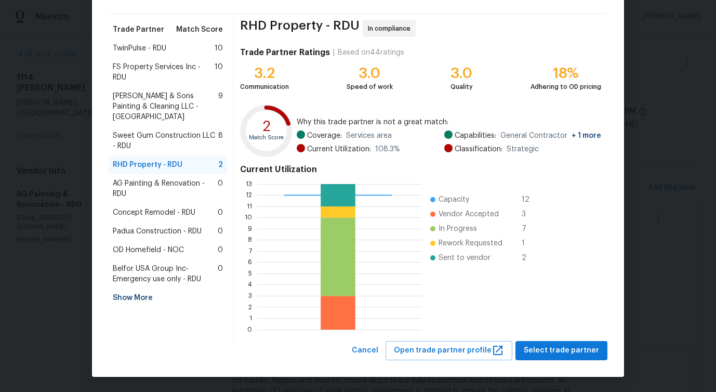
click at [156, 99] on span "Hodge & Sons Painting & Cleaning LLC - RDU" at bounding box center [165, 106] width 105 height 31
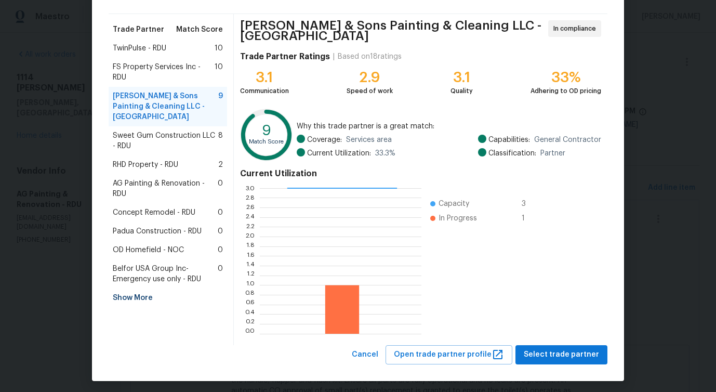
drag, startPoint x: 358, startPoint y: 66, endPoint x: 395, endPoint y: 63, distance: 37.0
click at [395, 63] on div "Trade Partner Ratings | Based on 18 ratings 3.1 Communication 2.9 Speed of work…" at bounding box center [420, 71] width 361 height 49
drag, startPoint x: 359, startPoint y: 73, endPoint x: 406, endPoint y: 71, distance: 46.8
click at [407, 72] on div "3.1 Communication 2.9 Speed of work 3.1 Quality 33% Adhering to OD pricing" at bounding box center [420, 82] width 361 height 27
click at [133, 52] on span "TwinPulse - RDU" at bounding box center [140, 48] width 54 height 10
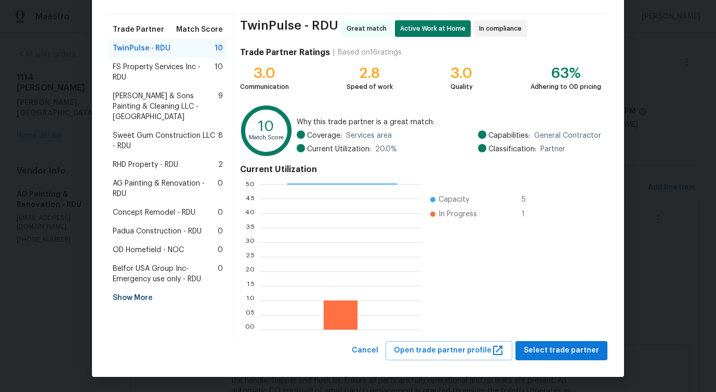
click at [142, 178] on span "AG Painting & Renovation - RDU" at bounding box center [165, 188] width 105 height 21
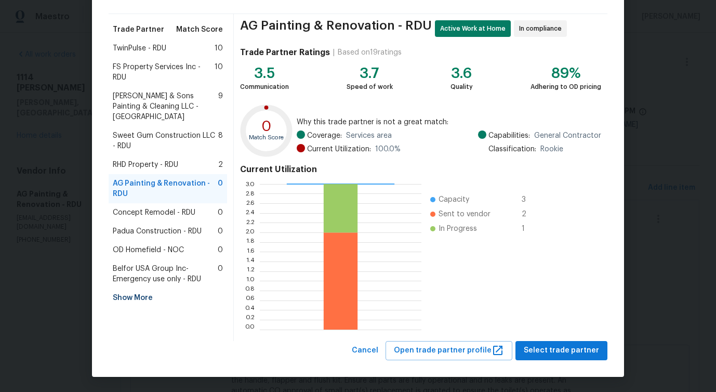
click at [145, 207] on span "Concept Remodel - RDU" at bounding box center [154, 212] width 83 height 10
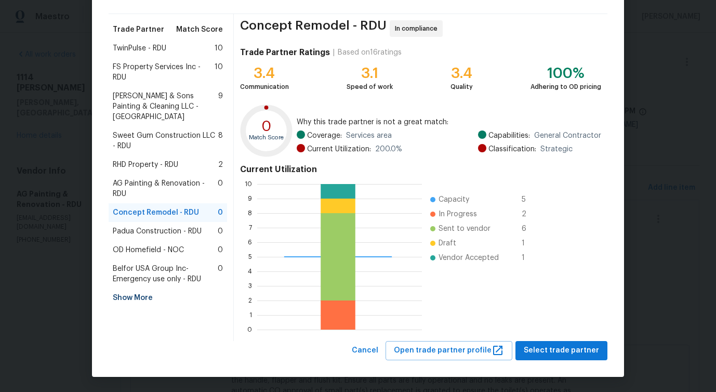
click at [159, 159] on span "RHD Property - RDU" at bounding box center [145, 164] width 65 height 10
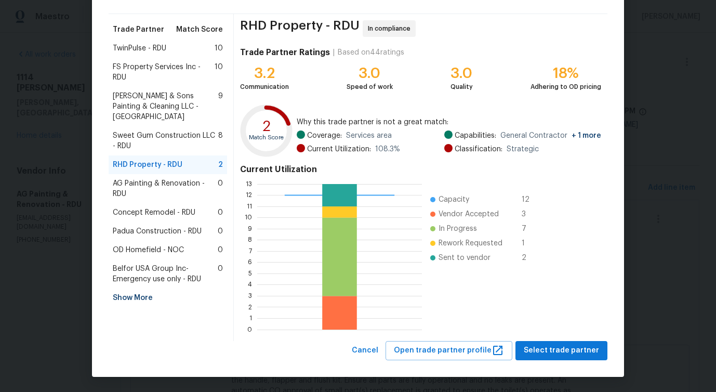
click at [146, 104] on span "Hodge & Sons Painting & Cleaning LLC - RDU" at bounding box center [165, 106] width 105 height 31
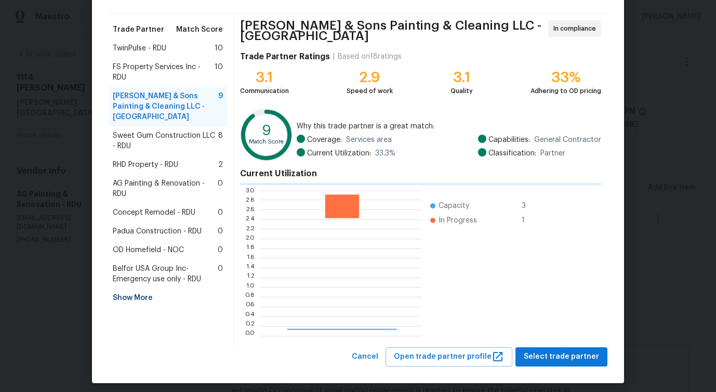
scroll to position [1, 1]
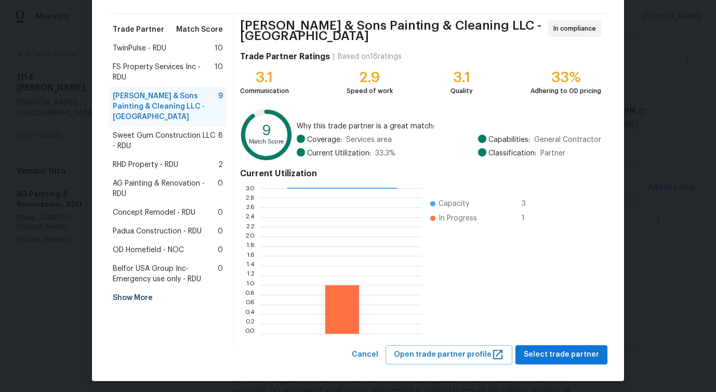
click at [152, 79] on span "FS Property Services Inc - RDU" at bounding box center [164, 72] width 102 height 21
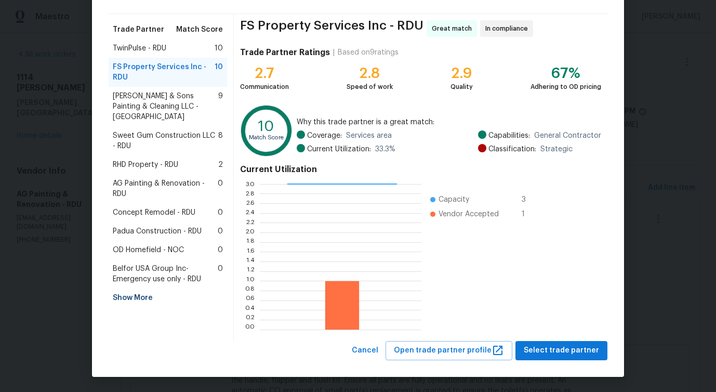
click at [167, 53] on div "TwinPulse - RDU 10" at bounding box center [168, 48] width 110 height 10
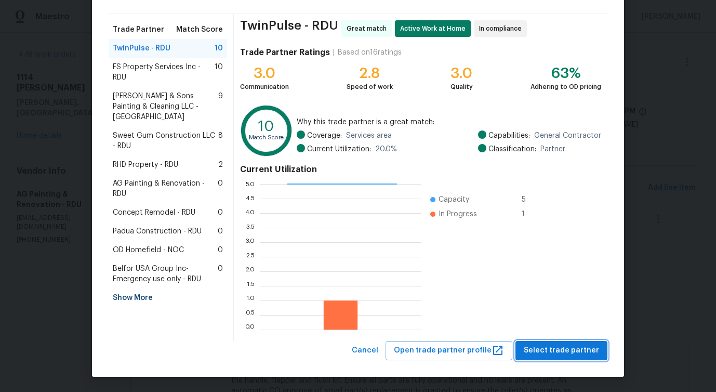
click at [551, 353] on span "Select trade partner" at bounding box center [561, 350] width 75 height 13
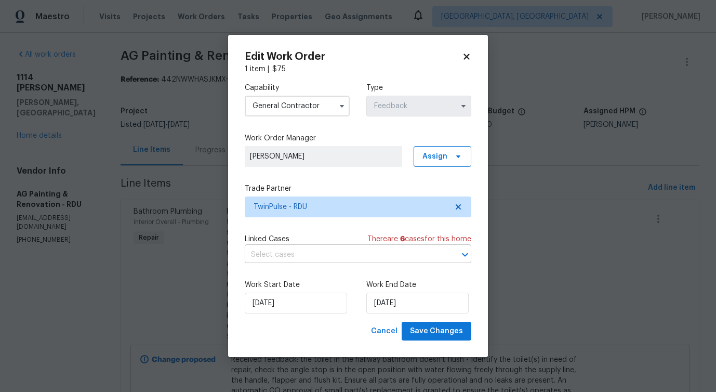
click at [293, 262] on input "text" at bounding box center [343, 255] width 197 height 16
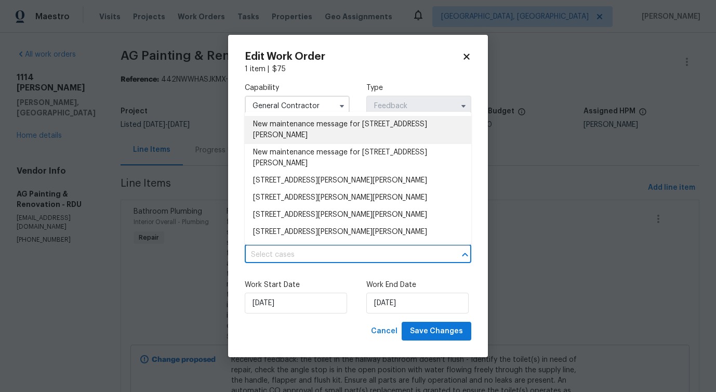
click at [312, 130] on li "New maintenance message for 1114 Noor Ln , Fuquay Varina, NC 27526" at bounding box center [358, 130] width 226 height 28
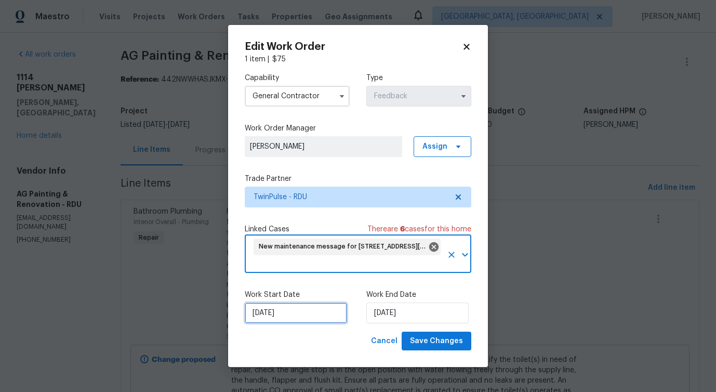
click at [284, 310] on input "9/30/2025" at bounding box center [296, 312] width 102 height 21
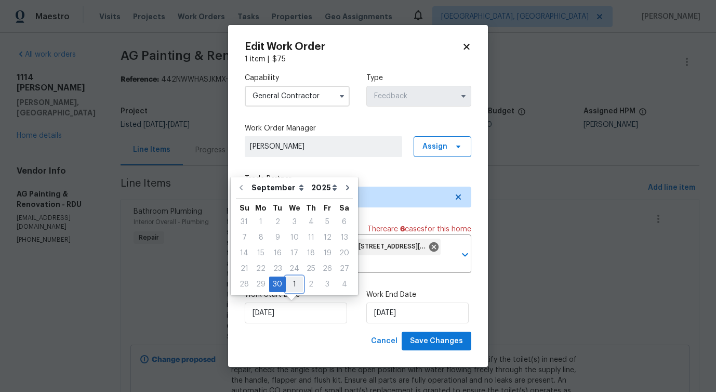
click at [288, 283] on div "1" at bounding box center [294, 284] width 17 height 15
type input "[DATE]"
select select "9"
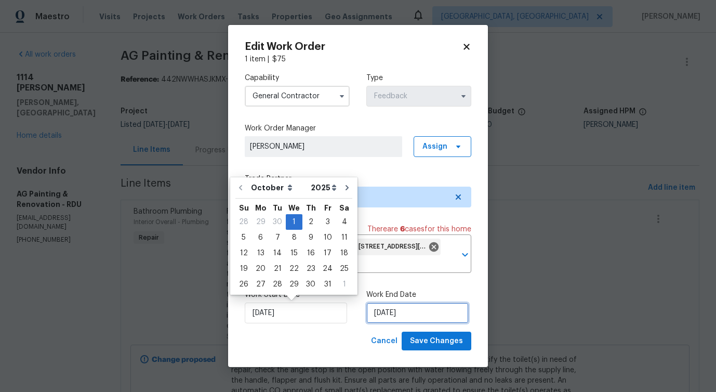
click at [379, 318] on input "10/2/2025" at bounding box center [417, 312] width 102 height 21
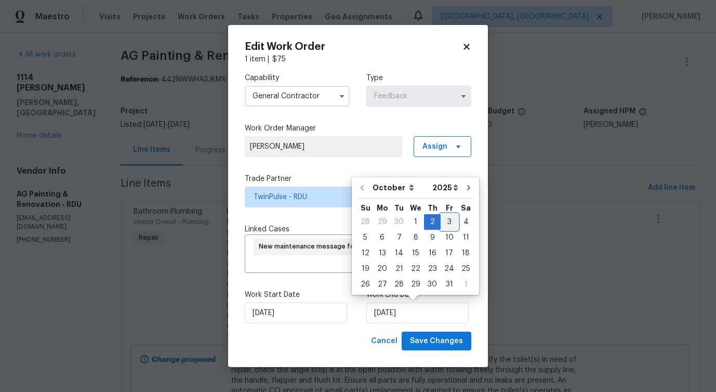
click at [448, 228] on div "3" at bounding box center [448, 222] width 17 height 15
type input "[DATE]"
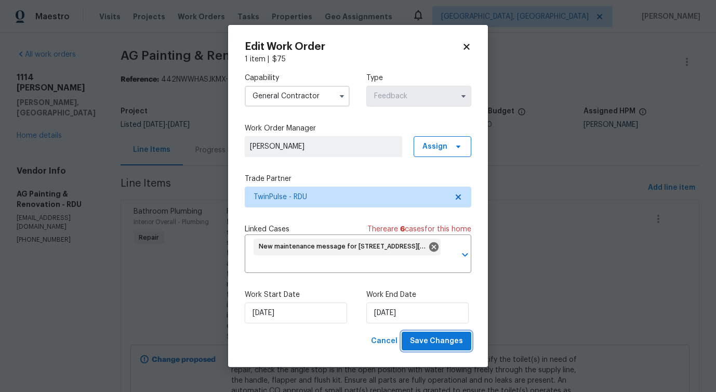
click at [437, 340] on span "Save Changes" at bounding box center [436, 341] width 53 height 13
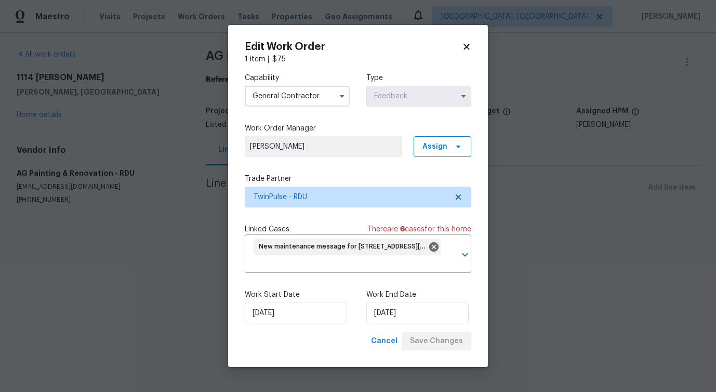
click at [61, 246] on html "Maestro Visits Projects Work Orders Tasks Properties Geo Assignments Detroit, M…" at bounding box center [358, 123] width 716 height 246
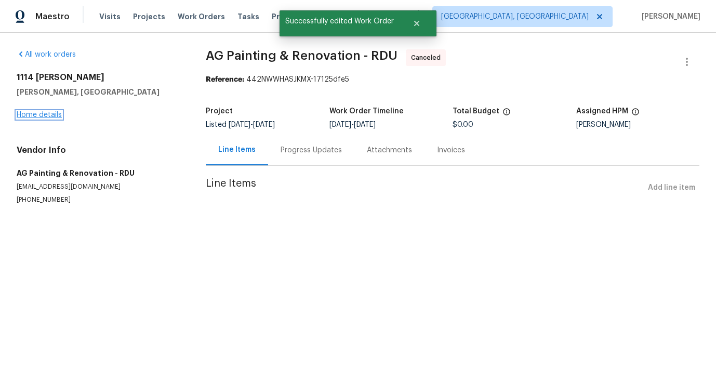
click at [47, 114] on link "Home details" at bounding box center [39, 114] width 45 height 7
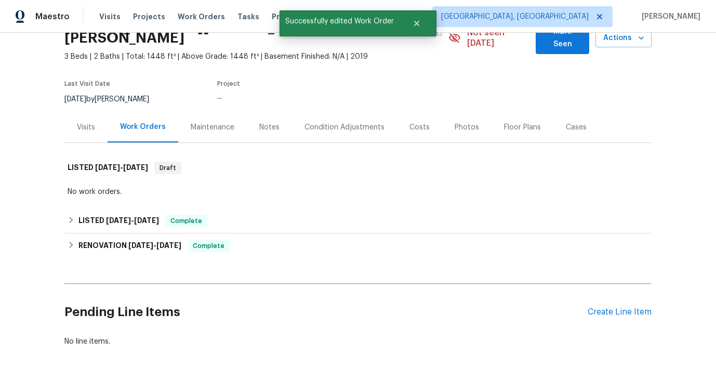
scroll to position [59, 0]
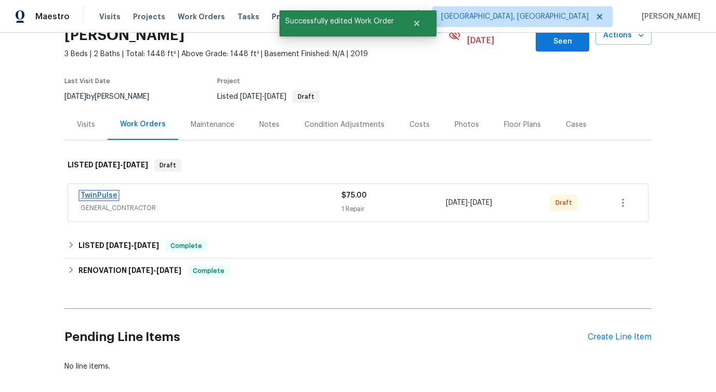
click at [98, 192] on link "TwinPulse" at bounding box center [99, 195] width 37 height 7
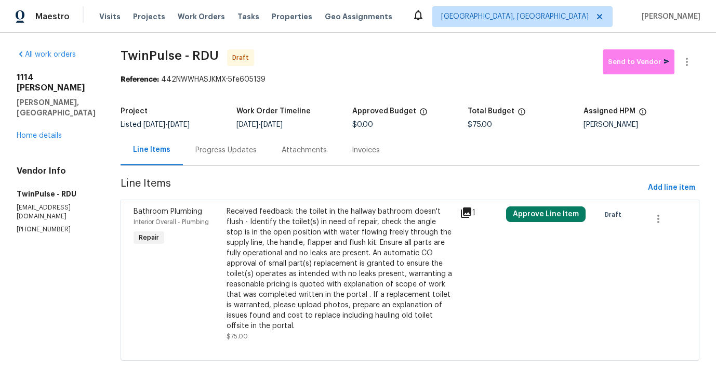
click at [291, 236] on div "Received feedback: the toilet in the hallway bathroom doesn't flush - Identify …" at bounding box center [339, 268] width 226 height 125
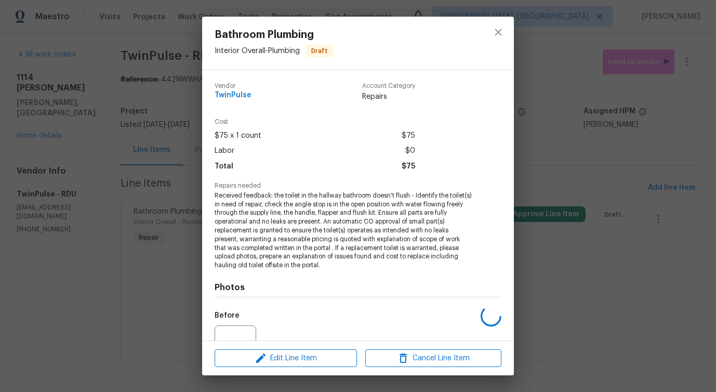
scroll to position [67, 0]
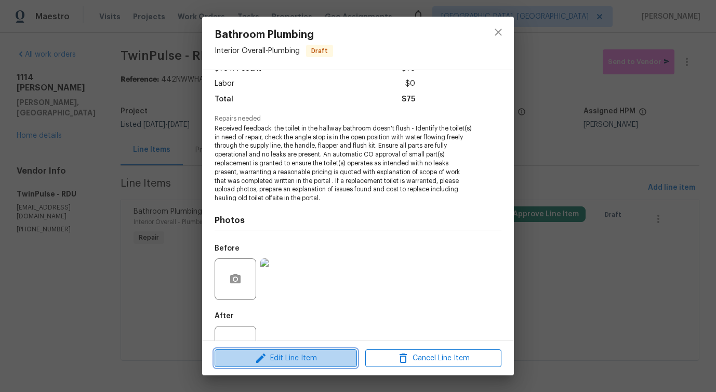
click at [299, 357] on span "Edit Line Item" at bounding box center [286, 358] width 136 height 13
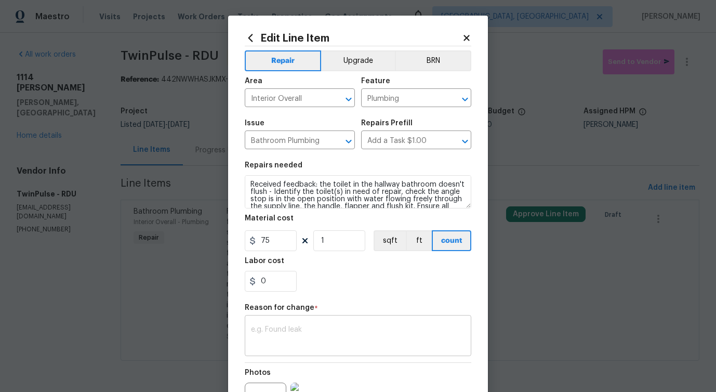
click at [301, 329] on textarea at bounding box center [358, 337] width 214 height 22
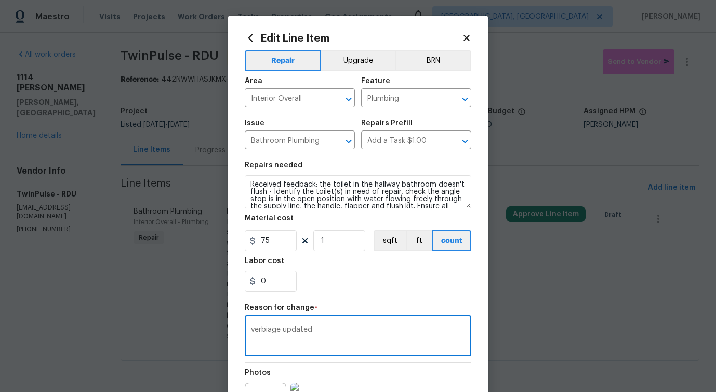
scroll to position [121, 0]
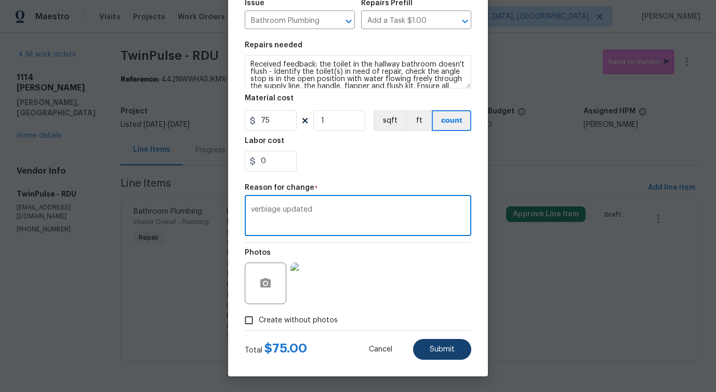
type textarea "verbiage updated"
click at [448, 356] on button "Submit" at bounding box center [442, 349] width 58 height 21
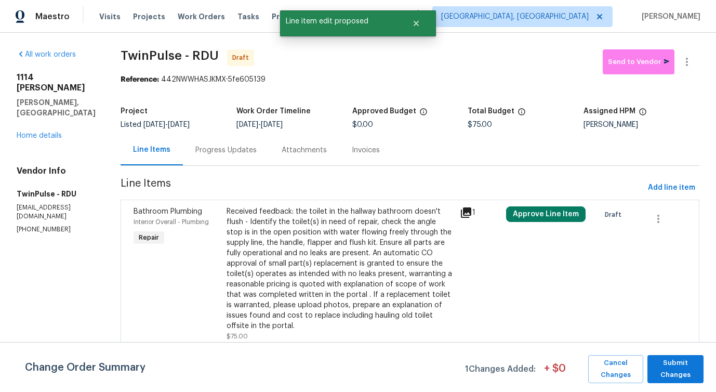
scroll to position [0, 0]
click at [666, 375] on span "Submit Changes" at bounding box center [675, 369] width 46 height 24
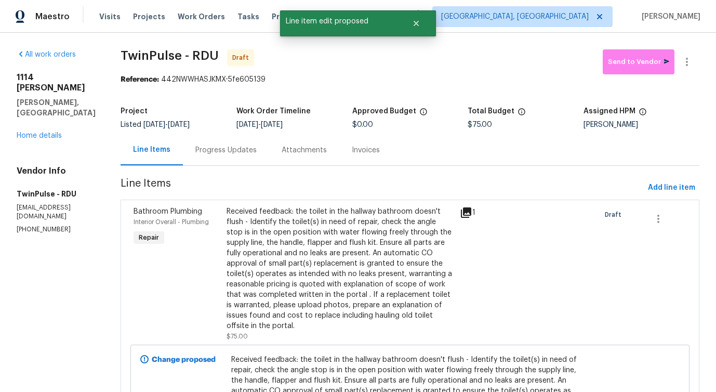
click at [214, 155] on div "Progress Updates" at bounding box center [226, 150] width 86 height 31
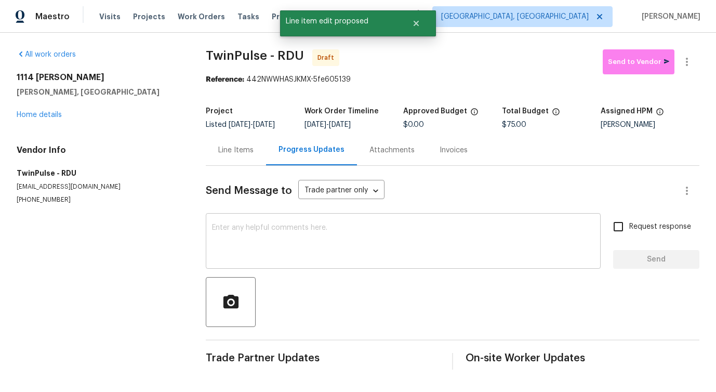
click at [323, 250] on textarea at bounding box center [403, 242] width 382 height 36
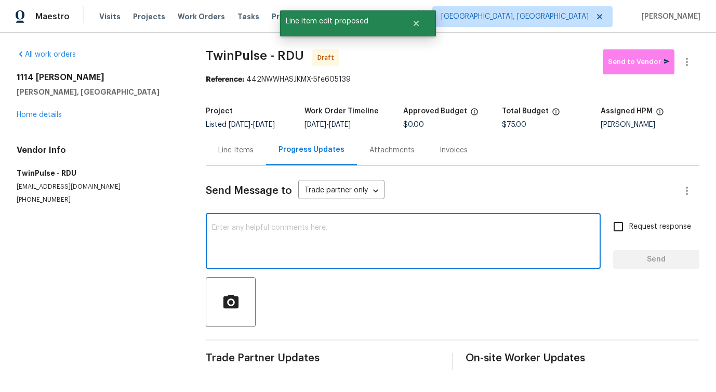
paste textarea "Hi this is Pavithra with Opendoor. I’m confirming you received the WO for the p…"
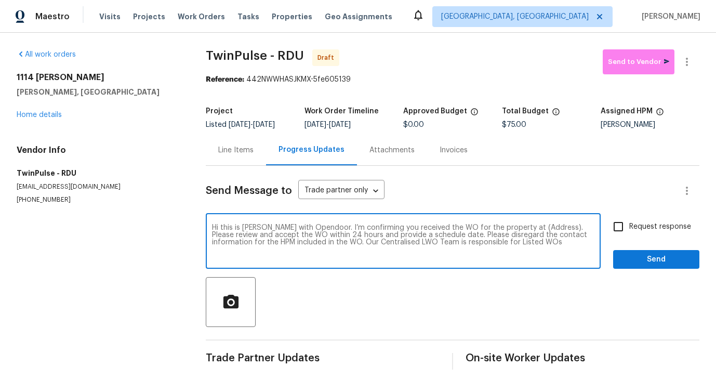
click at [530, 224] on textarea "Hi this is Pavithra with Opendoor. I’m confirming you received the WO for the p…" at bounding box center [403, 242] width 382 height 36
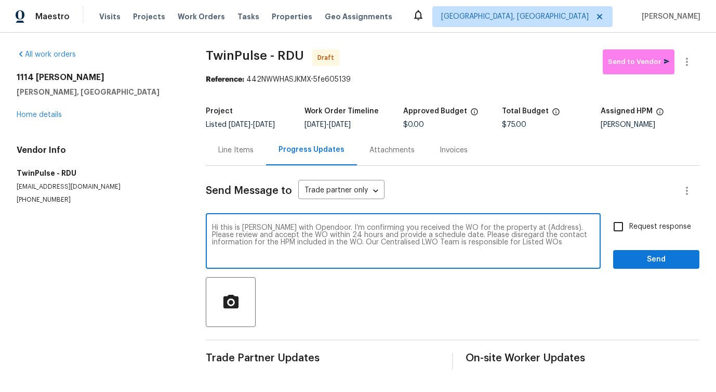
click at [530, 224] on textarea "Hi this is Pavithra with Opendoor. I’m confirming you received the WO for the p…" at bounding box center [403, 242] width 382 height 36
click at [528, 232] on textarea "Hi this is Pavithra with Opendoor. I’m confirming you received the WO for the p…" at bounding box center [403, 242] width 382 height 36
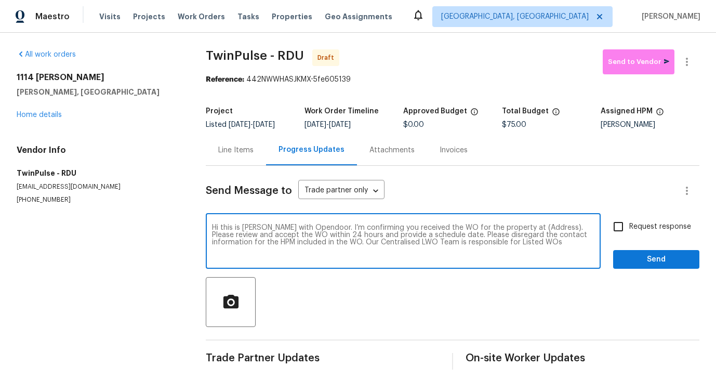
click at [531, 229] on textarea "Hi this is Pavithra with Opendoor. I’m confirming you received the WO for the p…" at bounding box center [403, 242] width 382 height 36
paste textarea "1114 Noor Ln, Fuquay Varina, NC 27526"
type textarea "Hi this is Pavithra with Opendoor. I’m confirming you received the WO for the p…"
click at [657, 230] on span "Request response" at bounding box center [660, 226] width 62 height 11
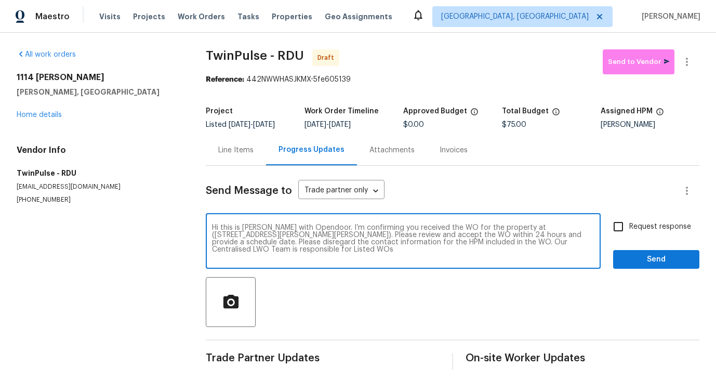
click at [629, 230] on input "Request response" at bounding box center [618, 227] width 22 height 22
checkbox input "true"
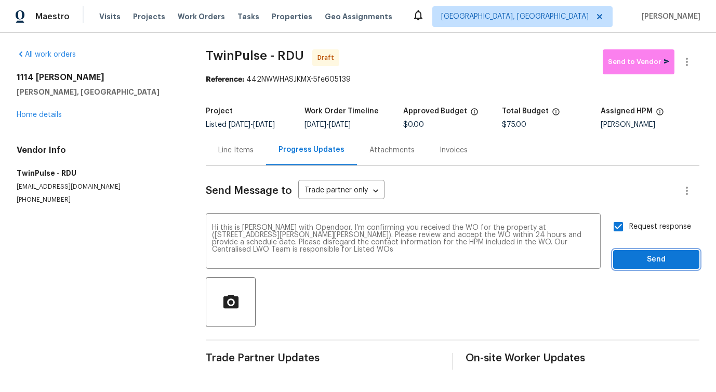
click at [657, 265] on span "Send" at bounding box center [656, 259] width 70 height 13
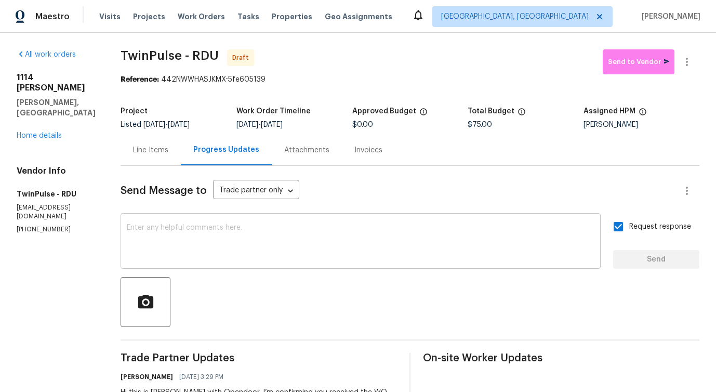
click at [379, 239] on textarea at bounding box center [361, 242] width 468 height 36
paste textarea "Attention All Work Orders must include before-photos (both close-up and wide-an…"
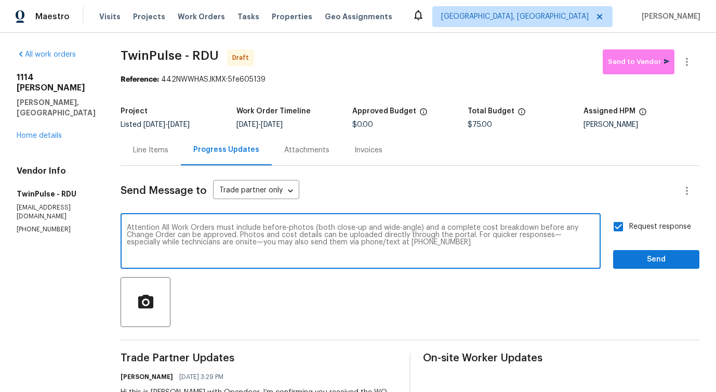
type textarea "Attention All Work Orders must include before-photos (both close-up and wide-an…"
click at [655, 256] on span "Send" at bounding box center [656, 259] width 70 height 13
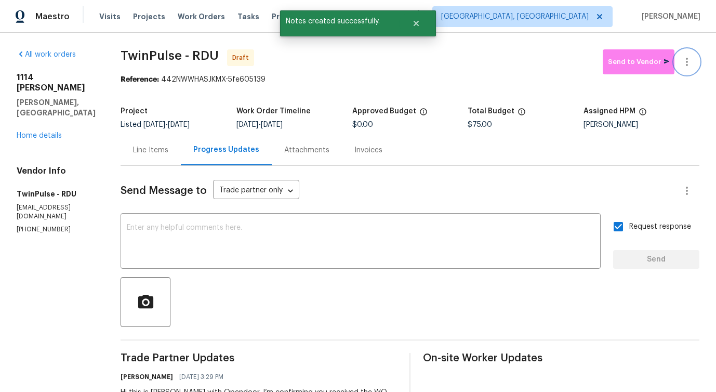
click at [690, 62] on icon "button" at bounding box center [686, 62] width 12 height 12
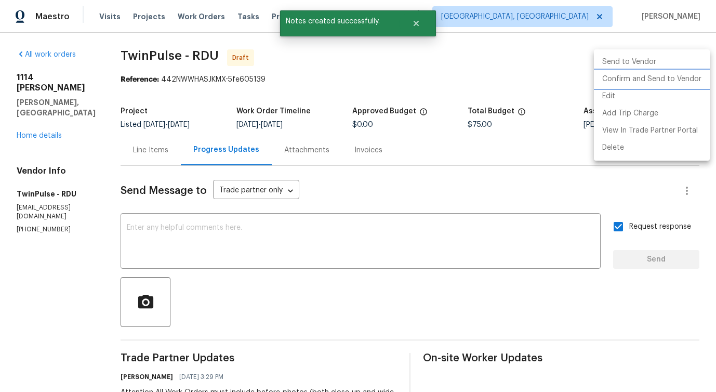
click at [636, 78] on li "Confirm and Send to Vendor" at bounding box center [652, 79] width 116 height 17
click at [394, 74] on div at bounding box center [358, 196] width 716 height 392
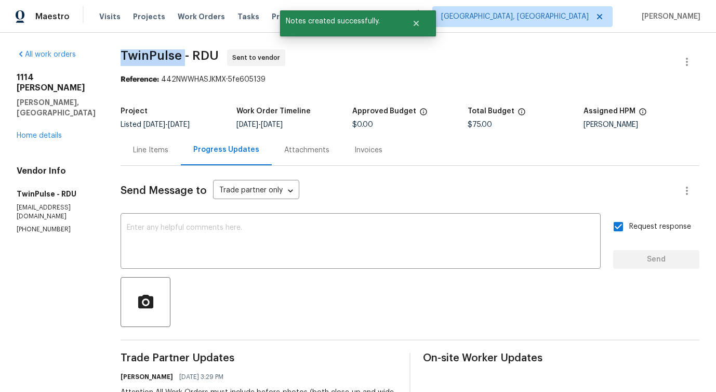
drag, startPoint x: 113, startPoint y: 54, endPoint x: 181, endPoint y: 59, distance: 68.7
click at [181, 59] on div "All work orders 1114 Noor Ln Fuquay Varina, NC 27526 Home details Vendor Info T…" at bounding box center [358, 291] width 716 height 517
copy span "TwinPulse"
